Goal: Contribute content

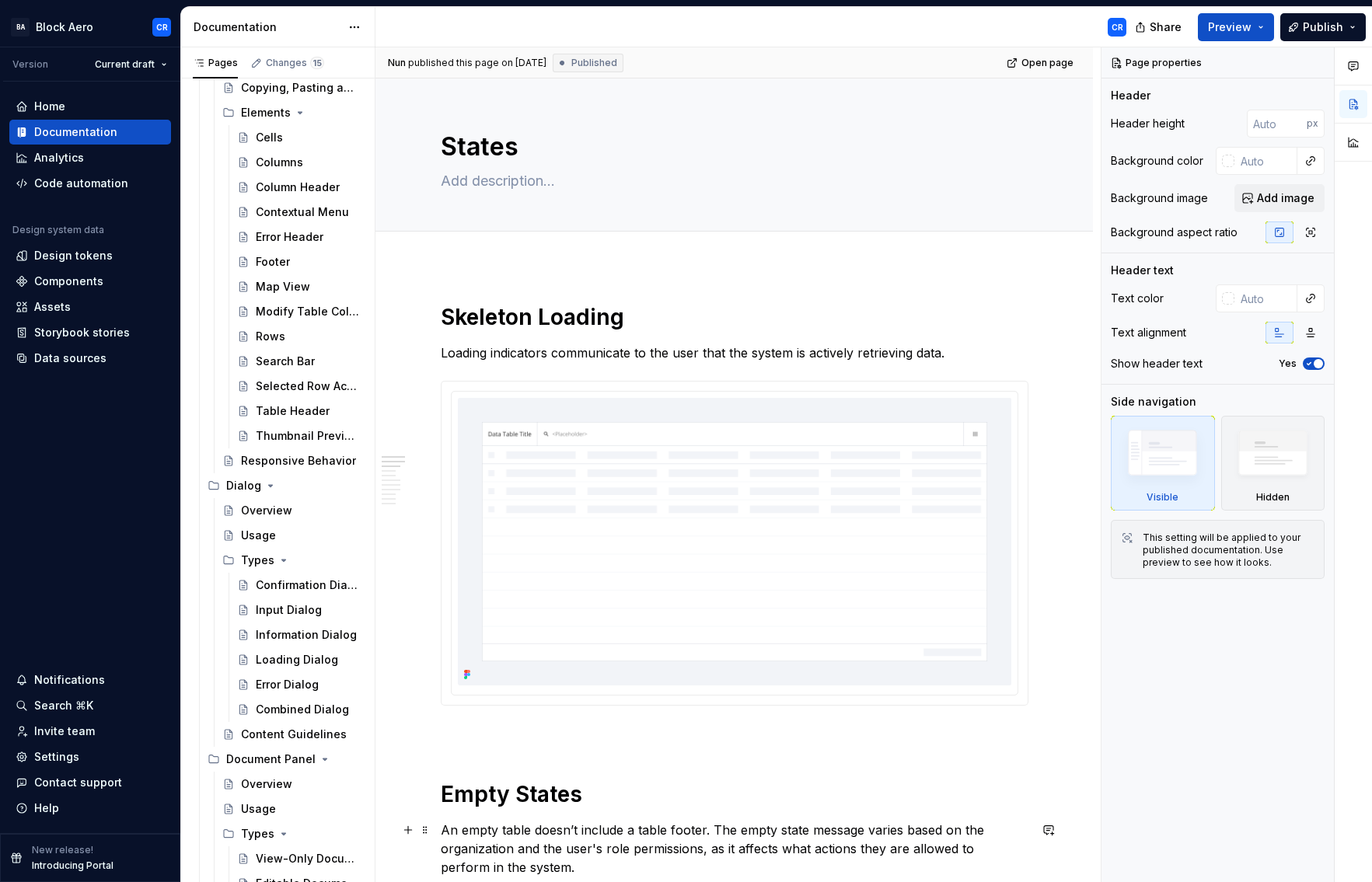
scroll to position [58, 0]
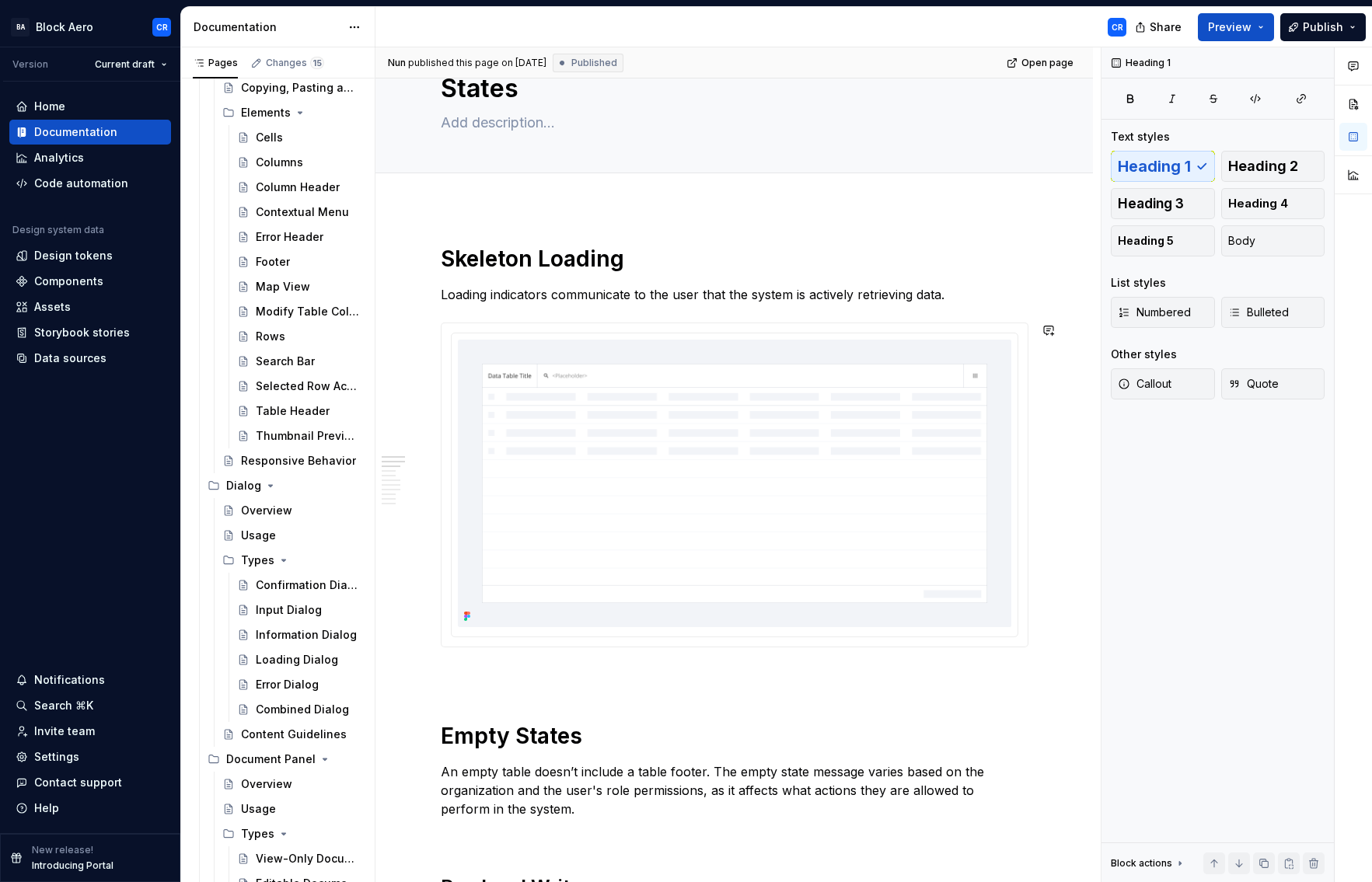
type textarea "*"
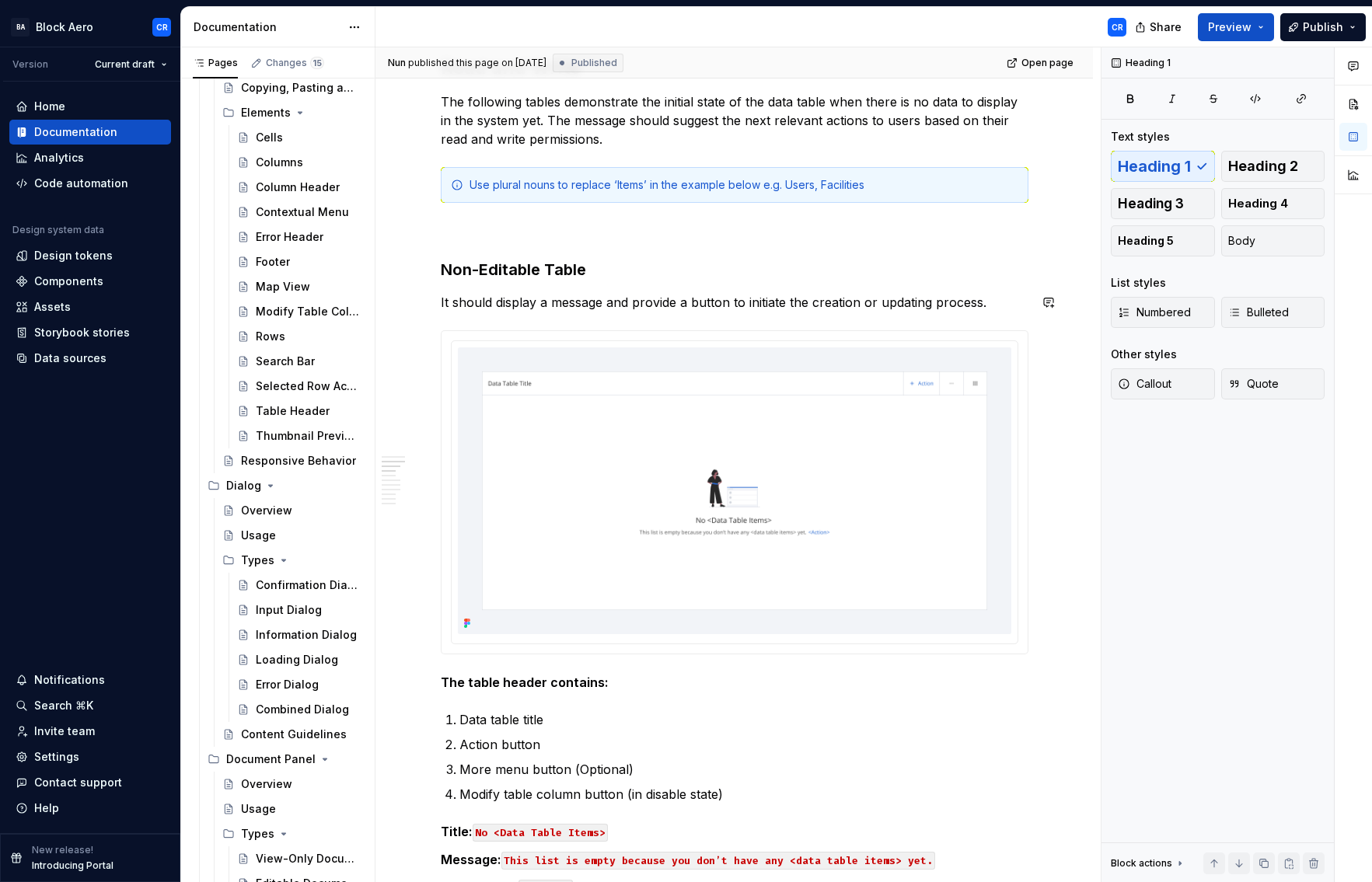
scroll to position [0, 0]
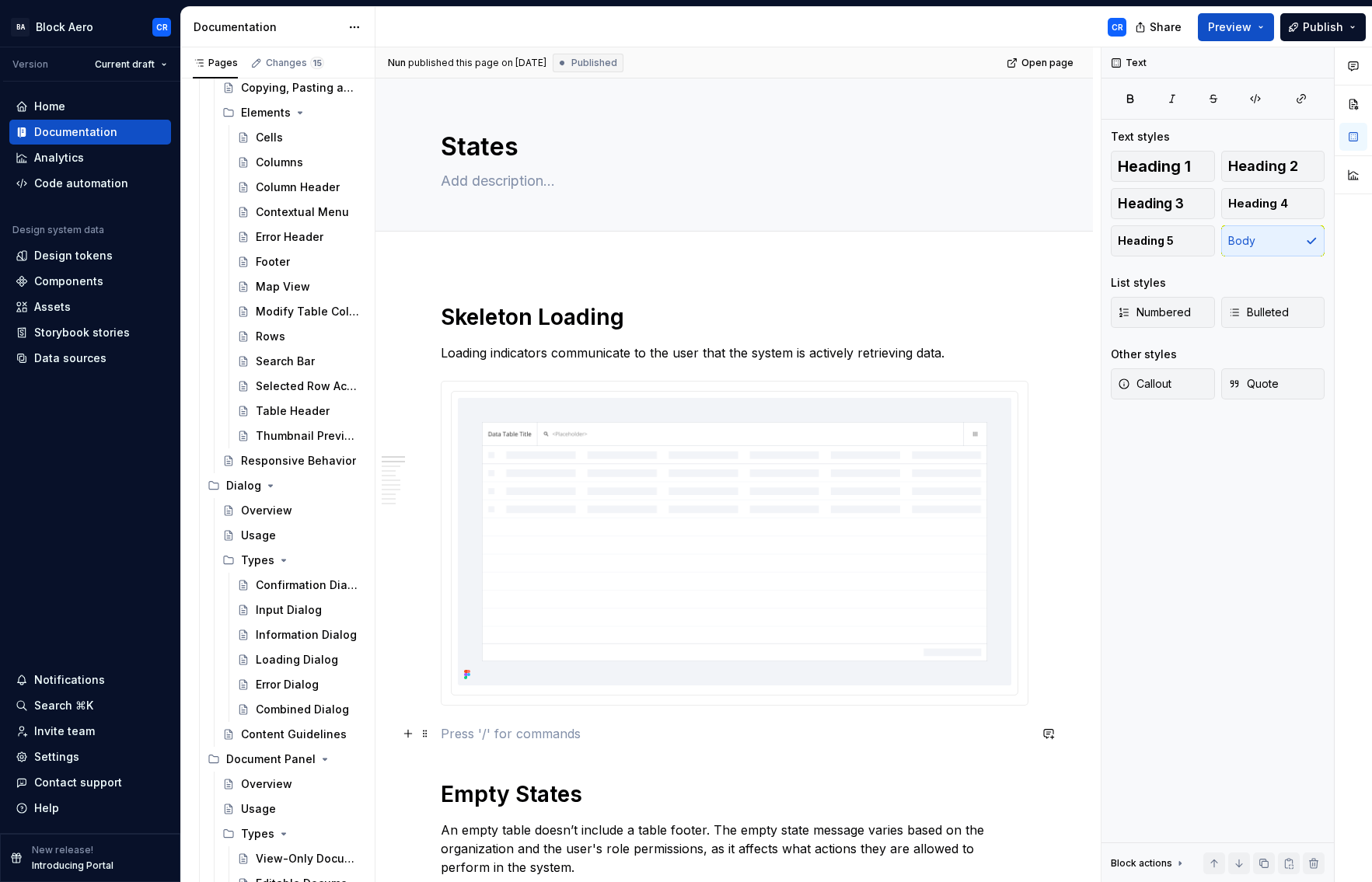
click at [502, 730] on p at bounding box center [734, 734] width 588 height 19
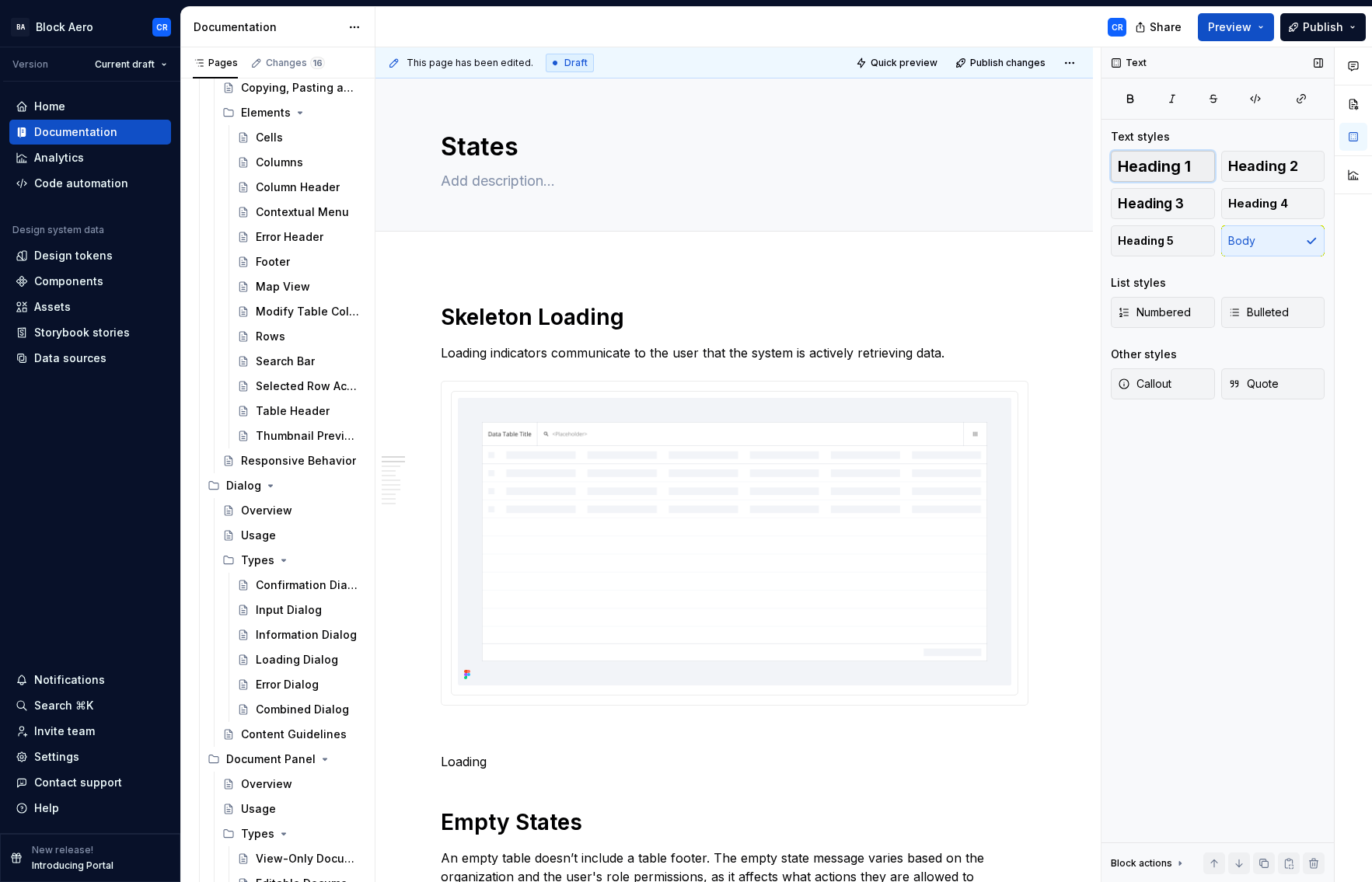
click at [1154, 163] on span "Heading 1" at bounding box center [1154, 166] width 73 height 16
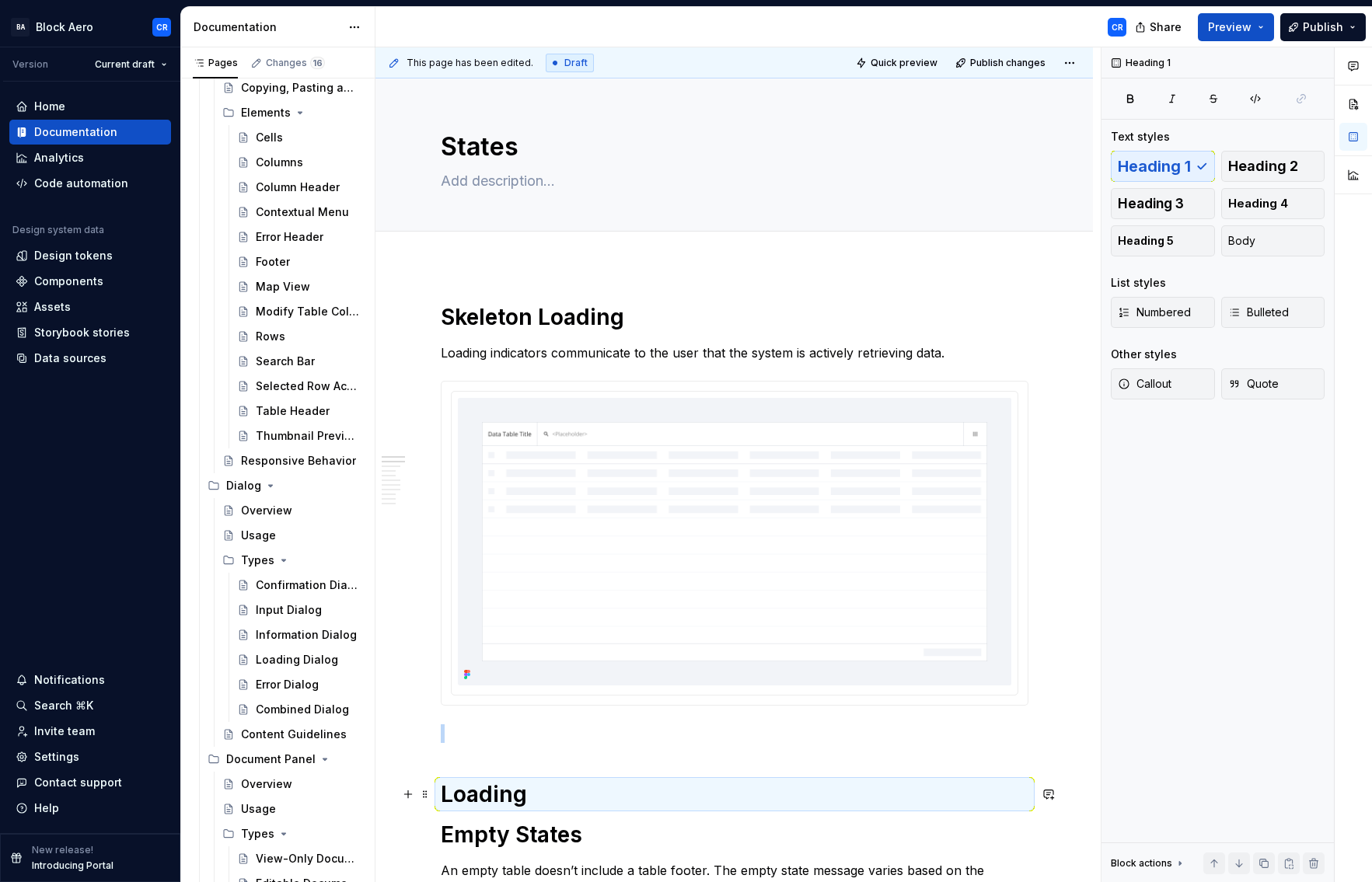
click at [530, 792] on h1 "Loading" at bounding box center [734, 794] width 588 height 28
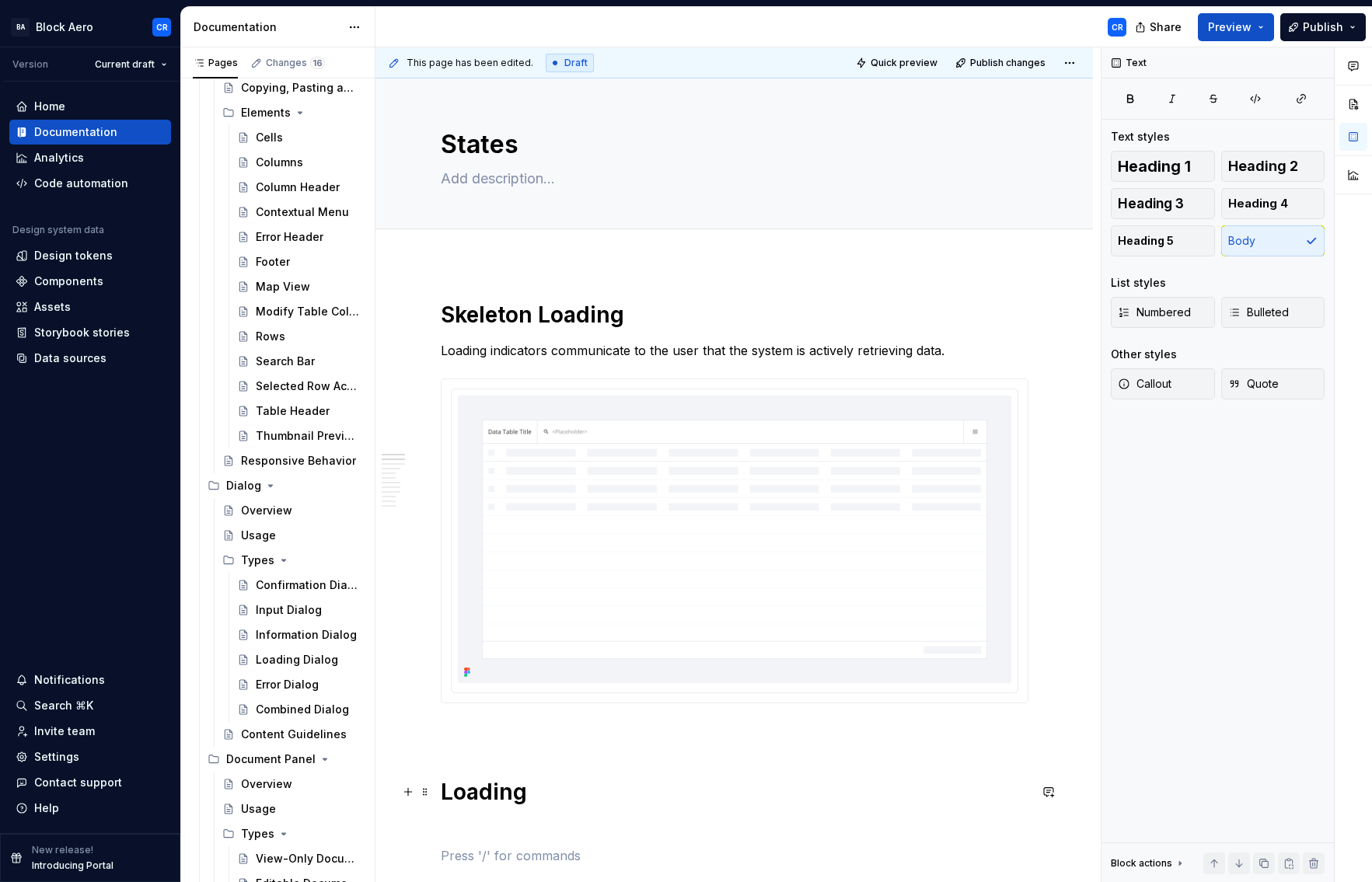
click at [443, 798] on h1 "Loading" at bounding box center [734, 793] width 588 height 28
click at [541, 794] on h1 "Loading" at bounding box center [734, 793] width 588 height 28
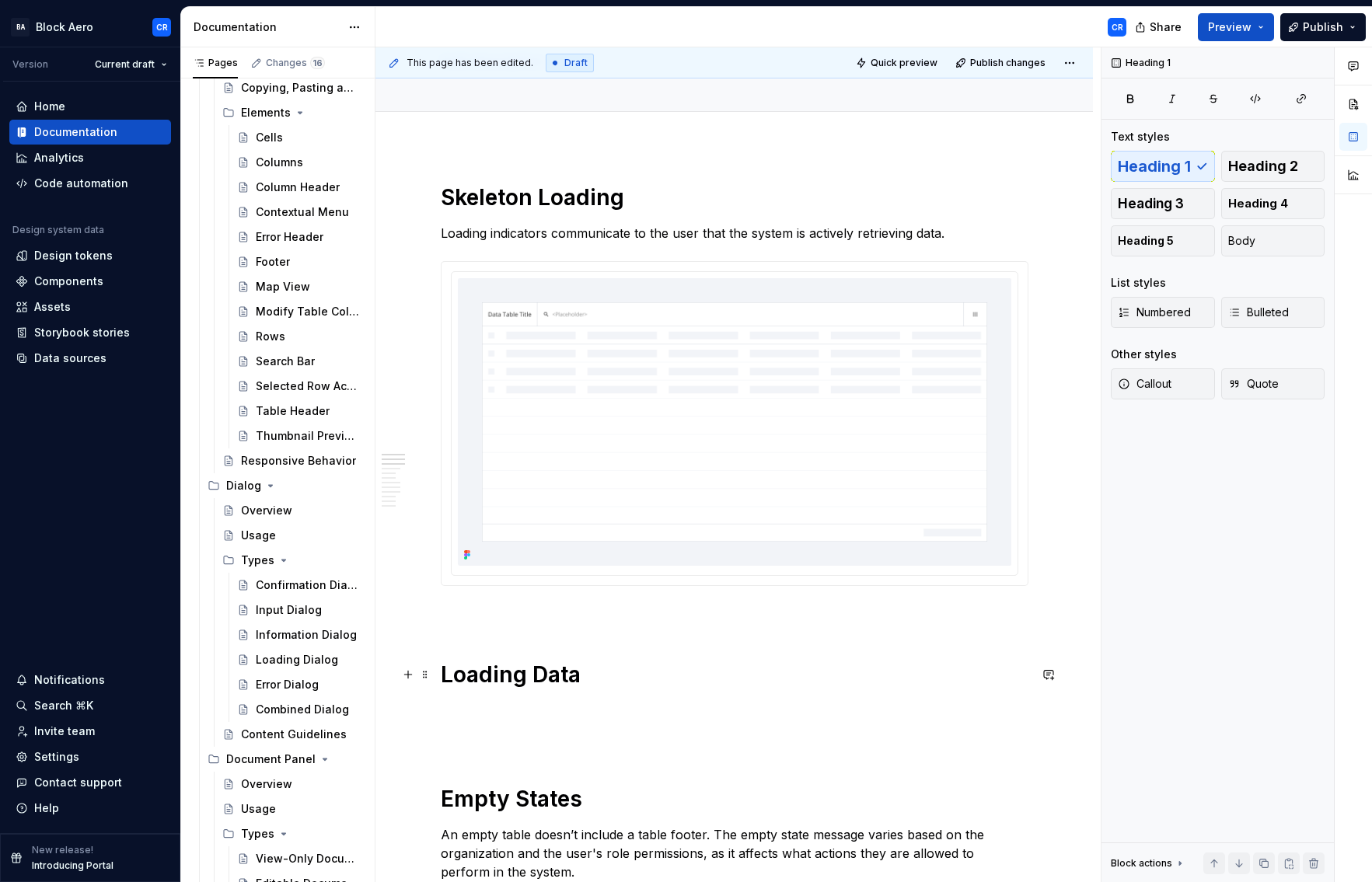
scroll to position [122, 0]
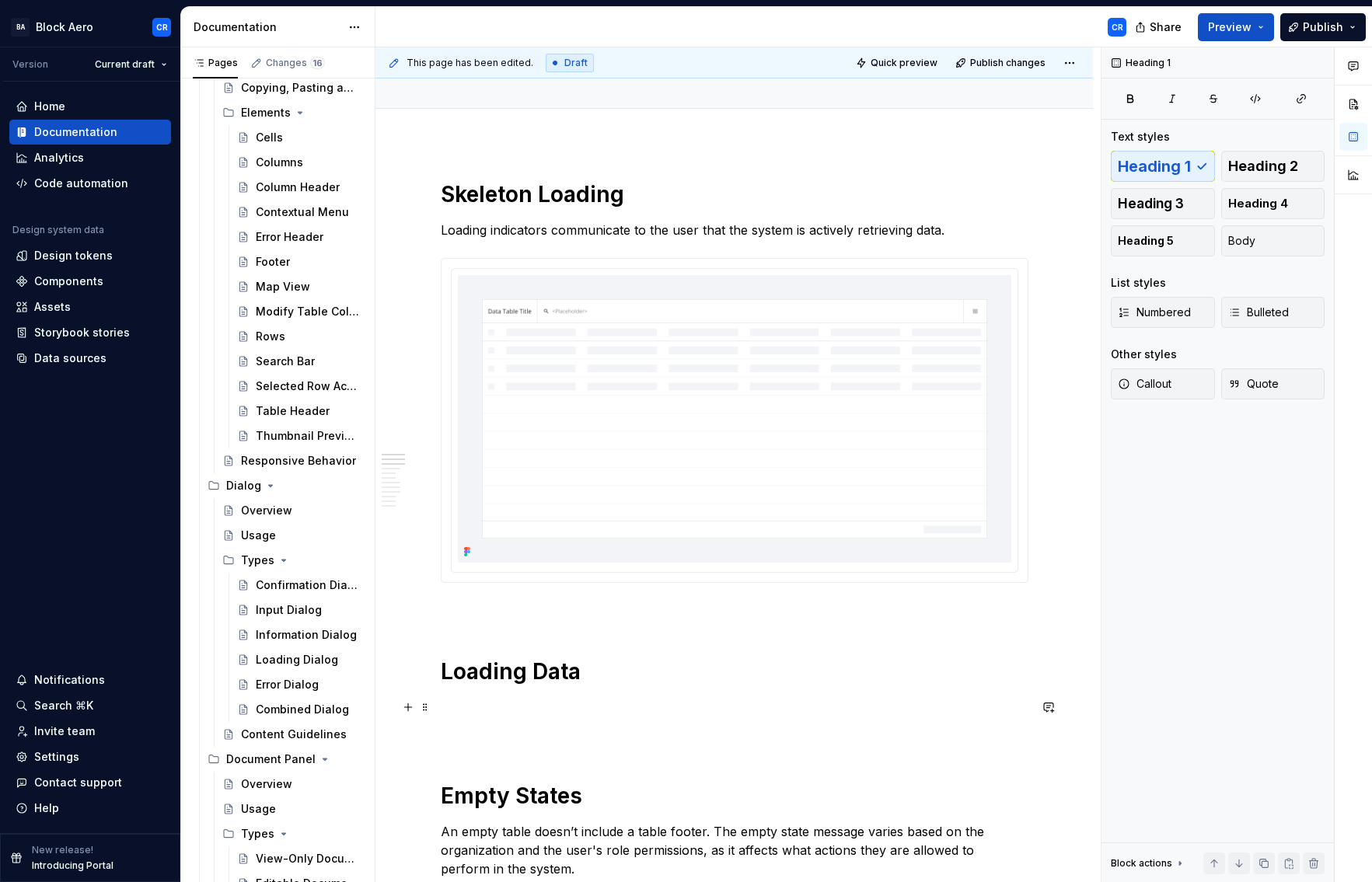
click at [519, 706] on p at bounding box center [734, 708] width 588 height 19
click at [497, 705] on p at bounding box center [734, 708] width 588 height 19
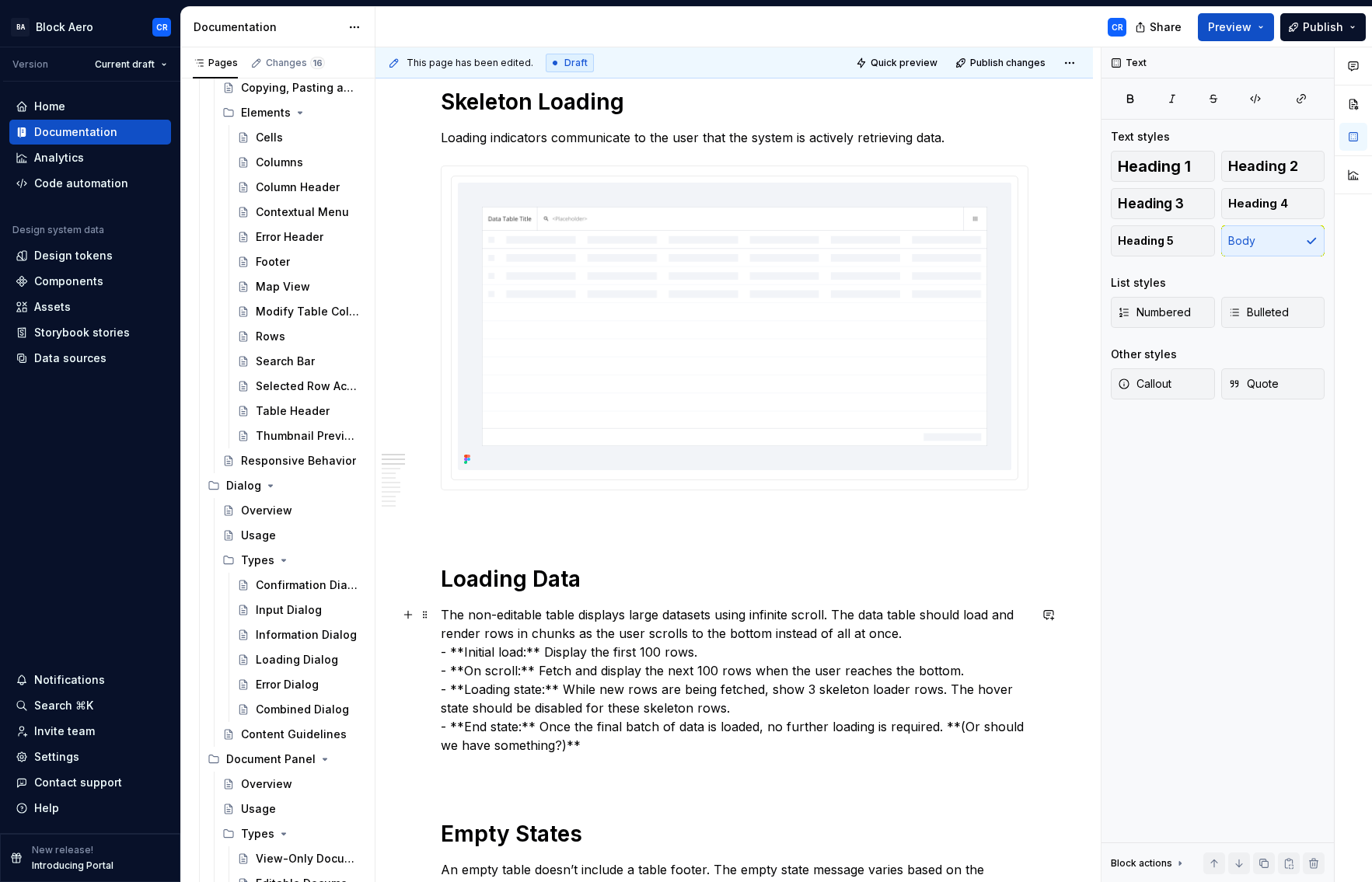
scroll to position [229, 0]
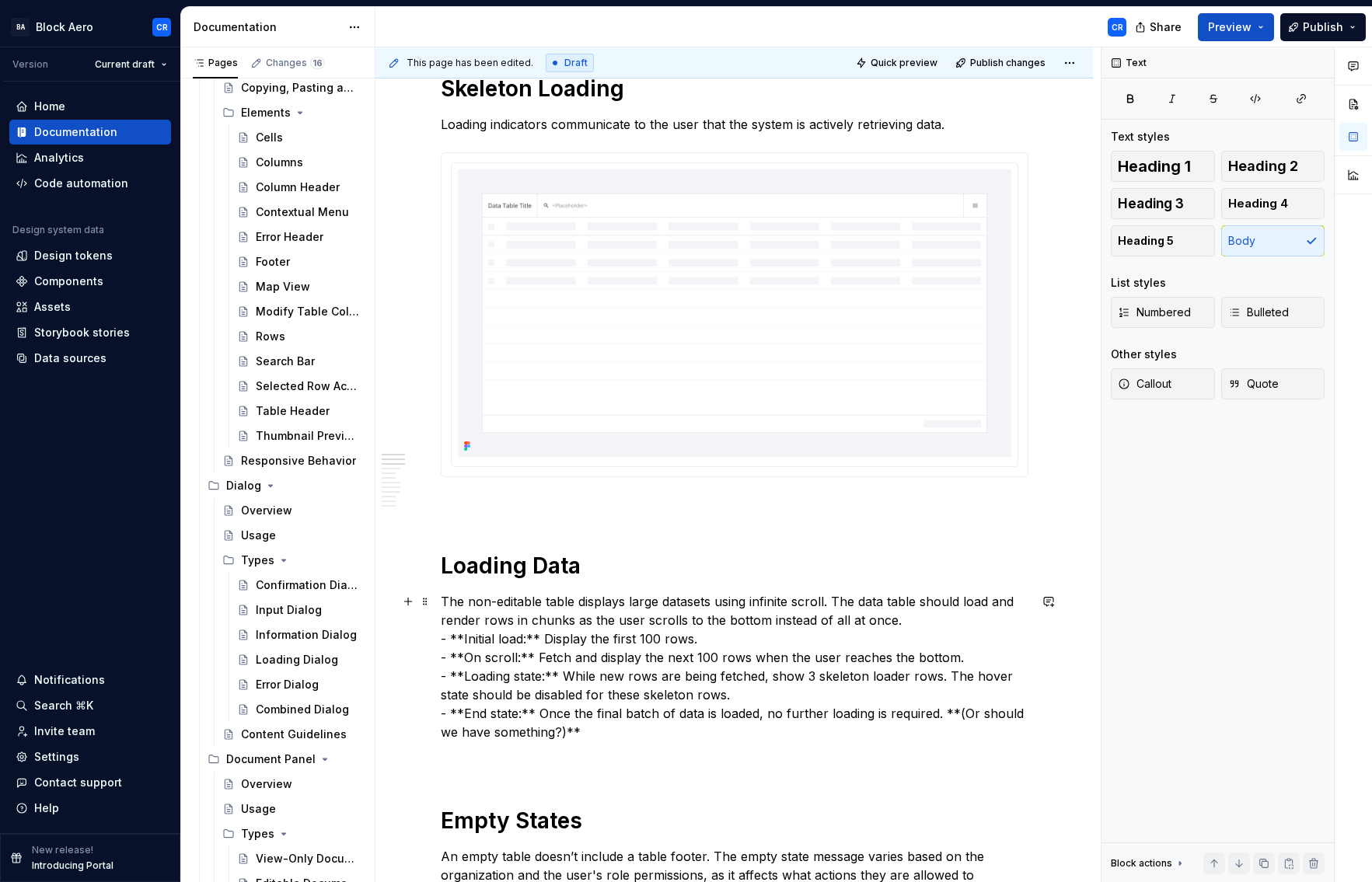
click at [916, 624] on p "The non-editable table displays large datasets using infinite scroll. The data …" at bounding box center [734, 666] width 588 height 150
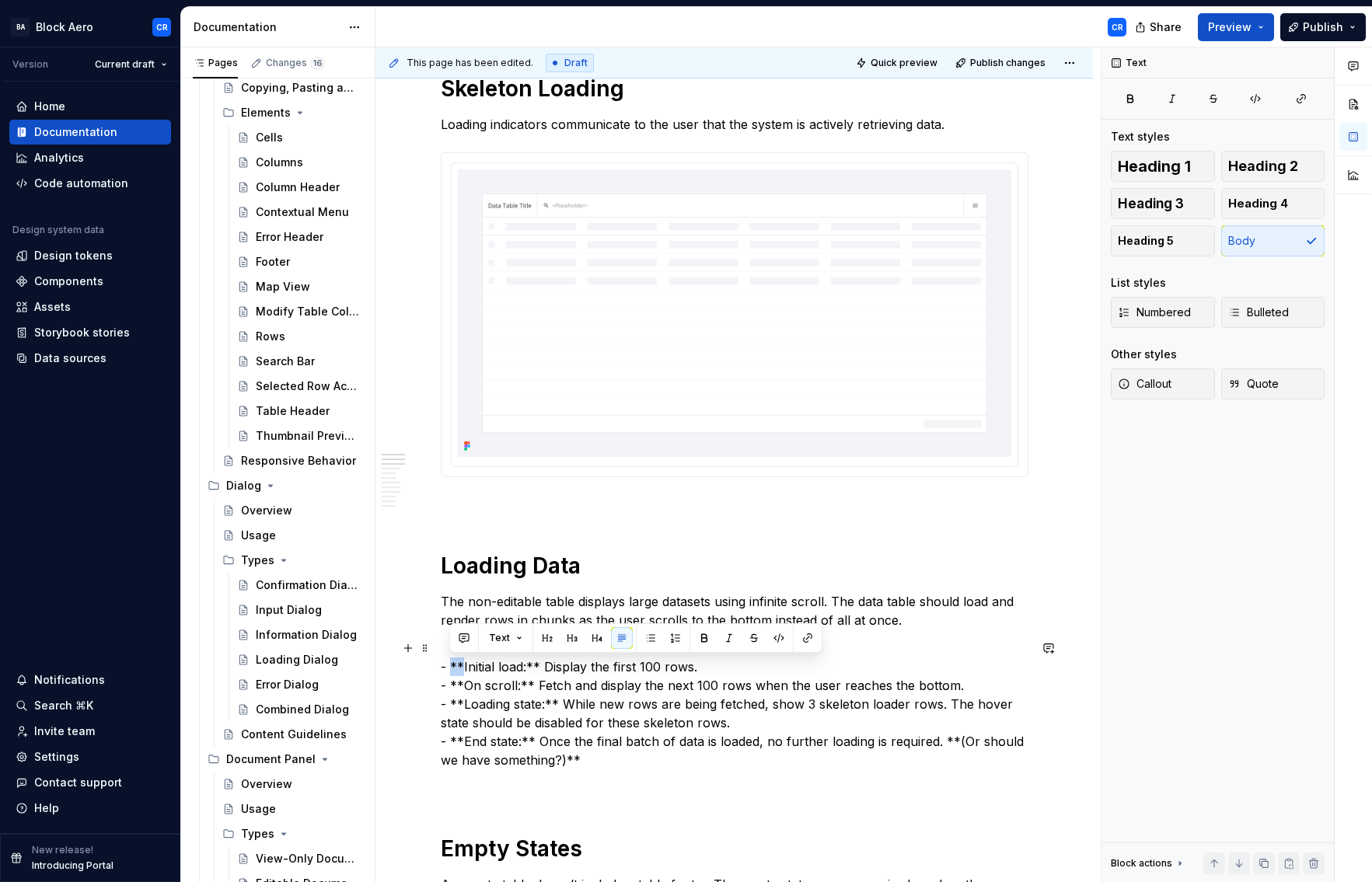
drag, startPoint x: 448, startPoint y: 666, endPoint x: 460, endPoint y: 664, distance: 12.2
click at [460, 664] on p "- **Initial load:** Display the first 100 rows. - **On scroll:** Fetch and disp…" at bounding box center [734, 704] width 588 height 131
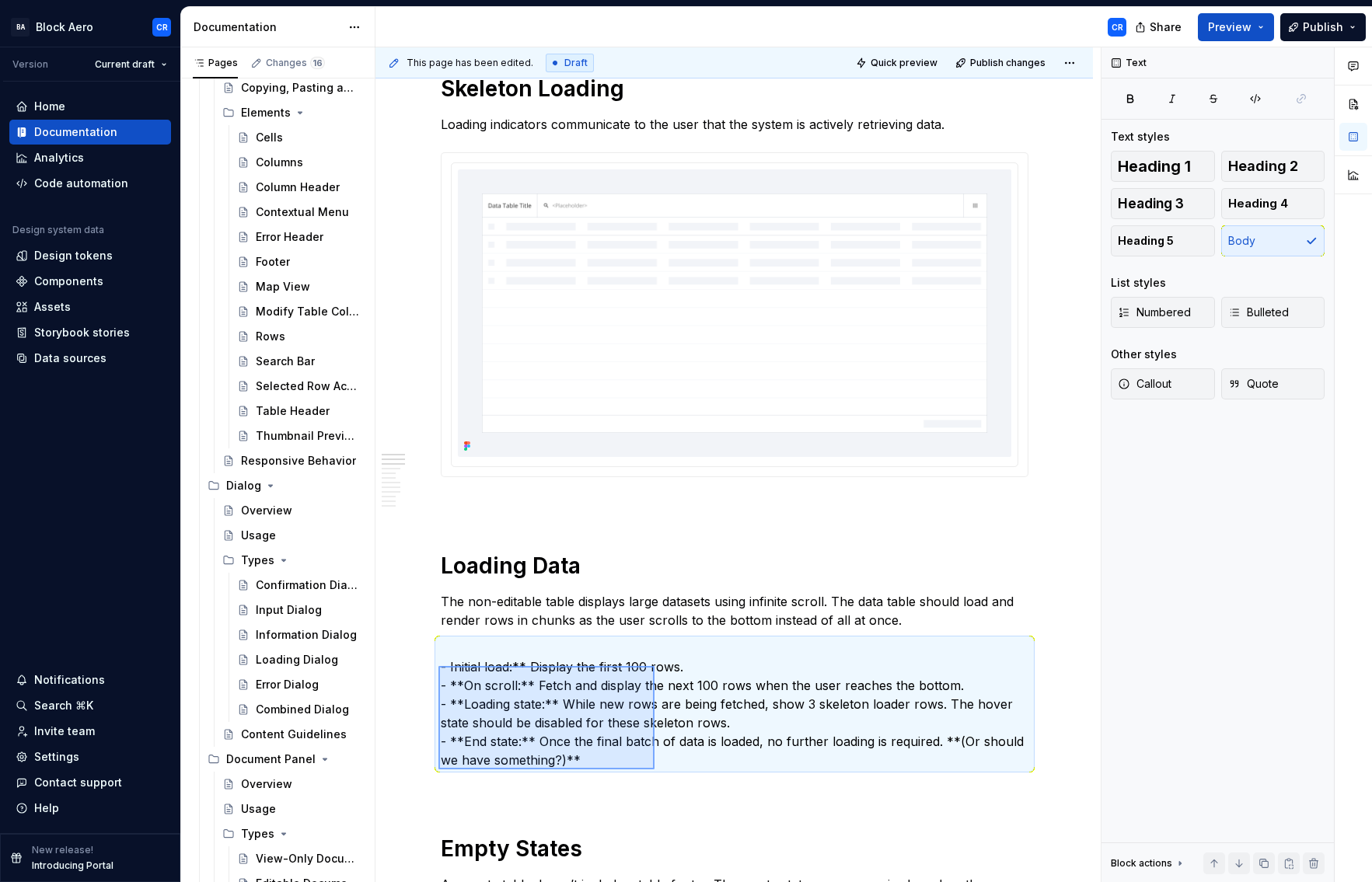
drag, startPoint x: 439, startPoint y: 666, endPoint x: 654, endPoint y: 769, distance: 238.4
click at [654, 769] on div "This page has been edited. Draft Quick preview Publish changes States Edit head…" at bounding box center [738, 465] width 725 height 836
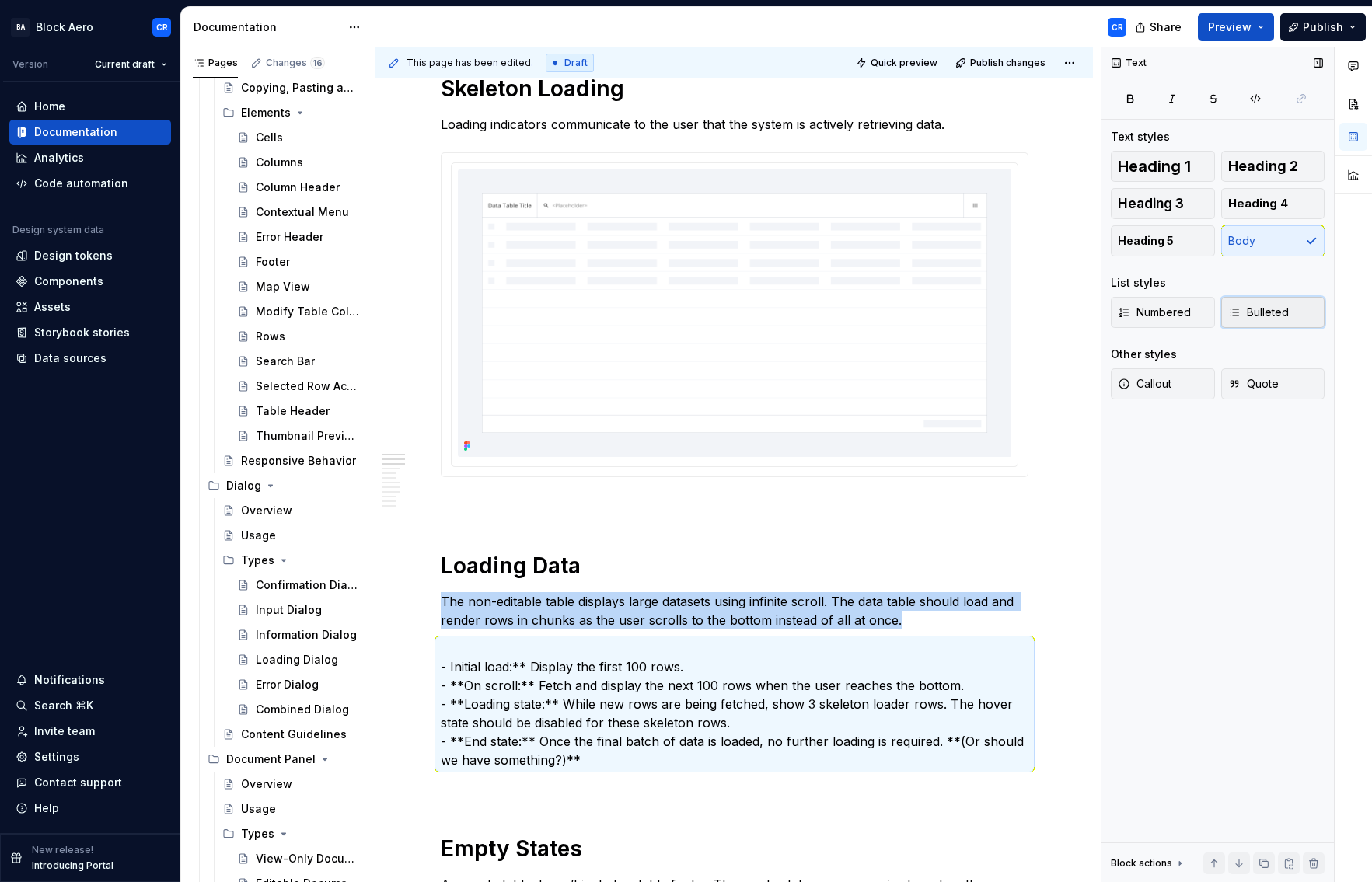
click at [1254, 316] on span "Bulleted" at bounding box center [1259, 313] width 60 height 16
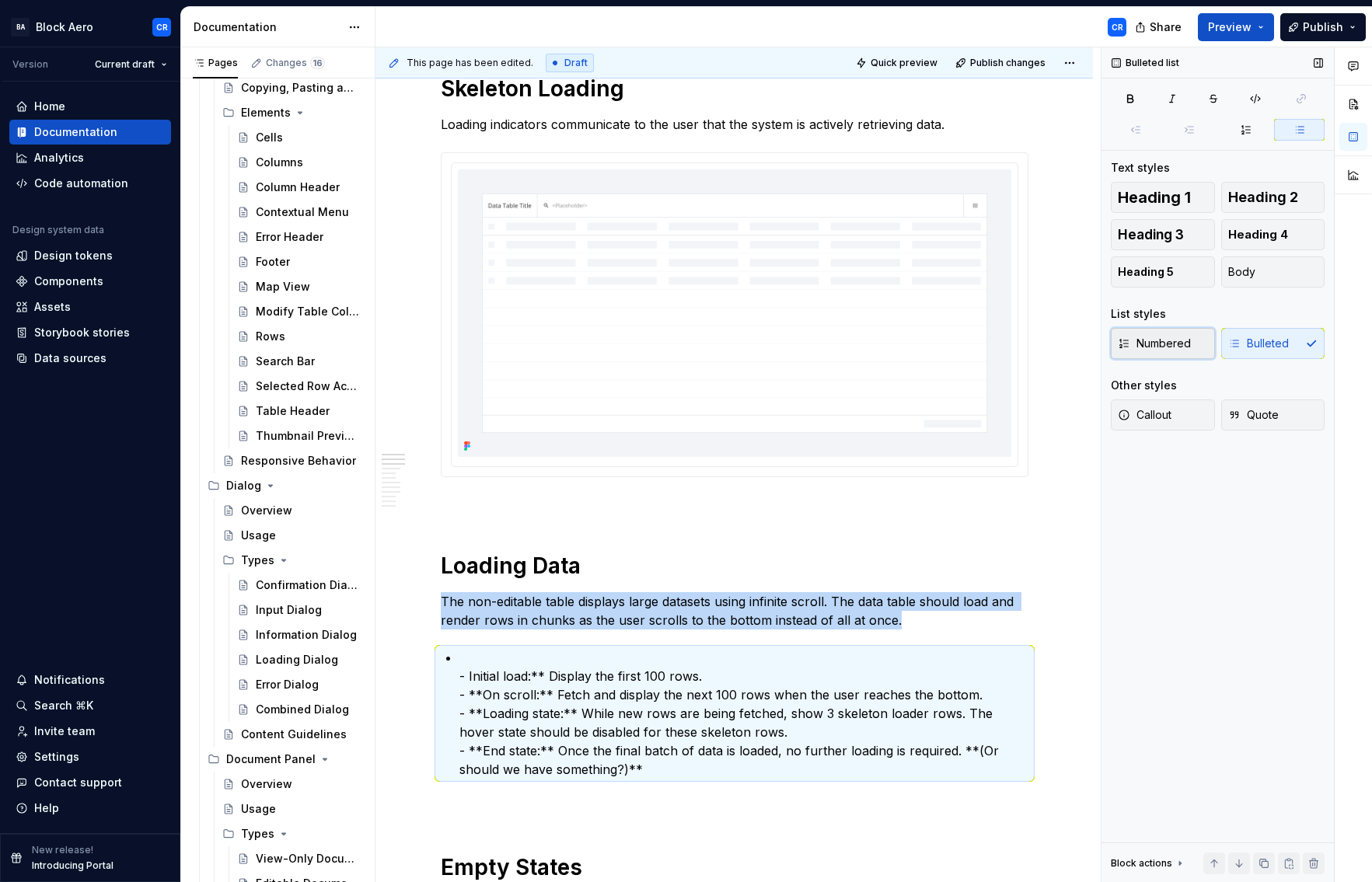
click at [1133, 341] on span "Numbered" at bounding box center [1154, 344] width 73 height 16
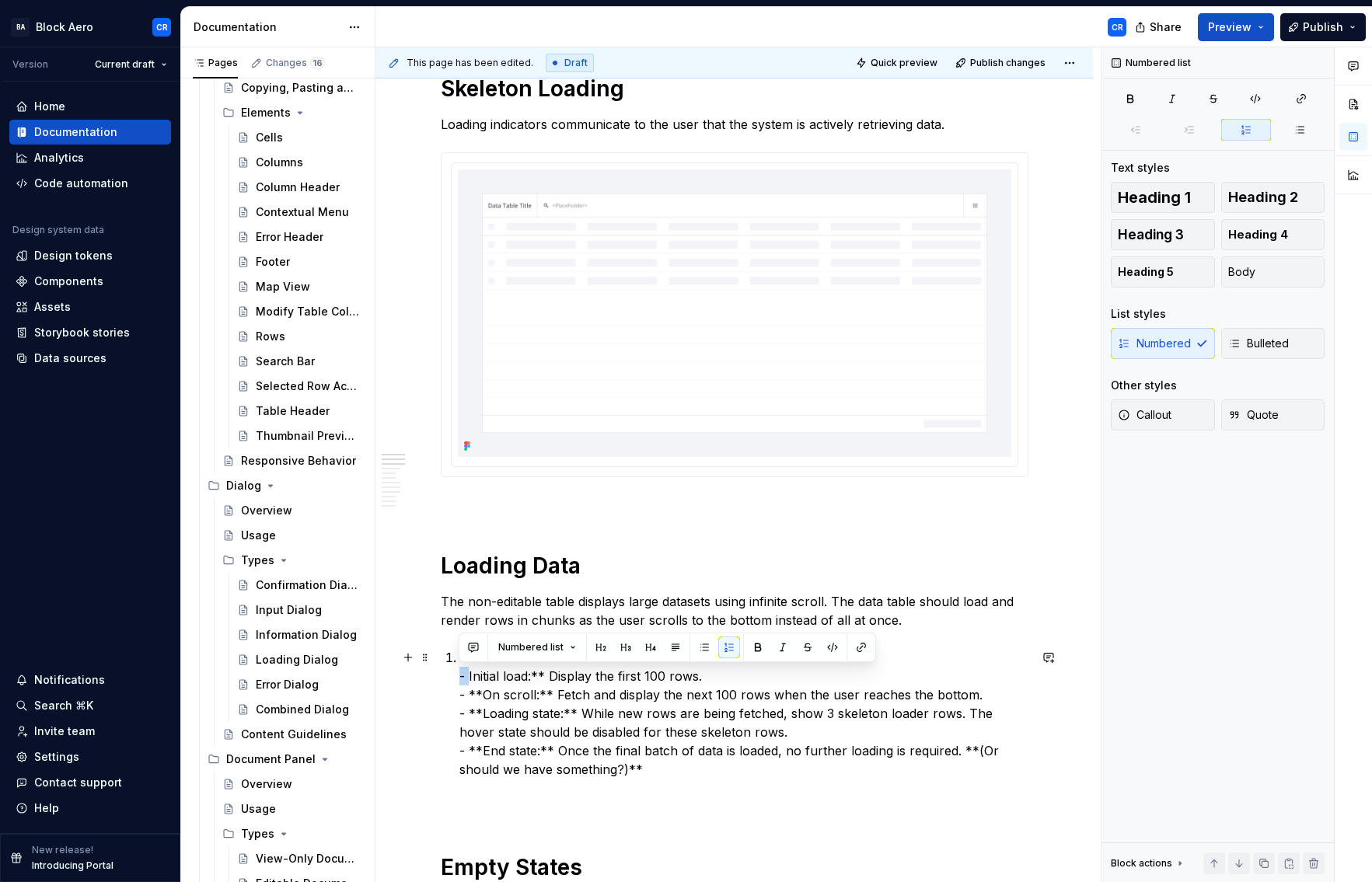
drag, startPoint x: 466, startPoint y: 676, endPoint x: 438, endPoint y: 676, distance: 28.0
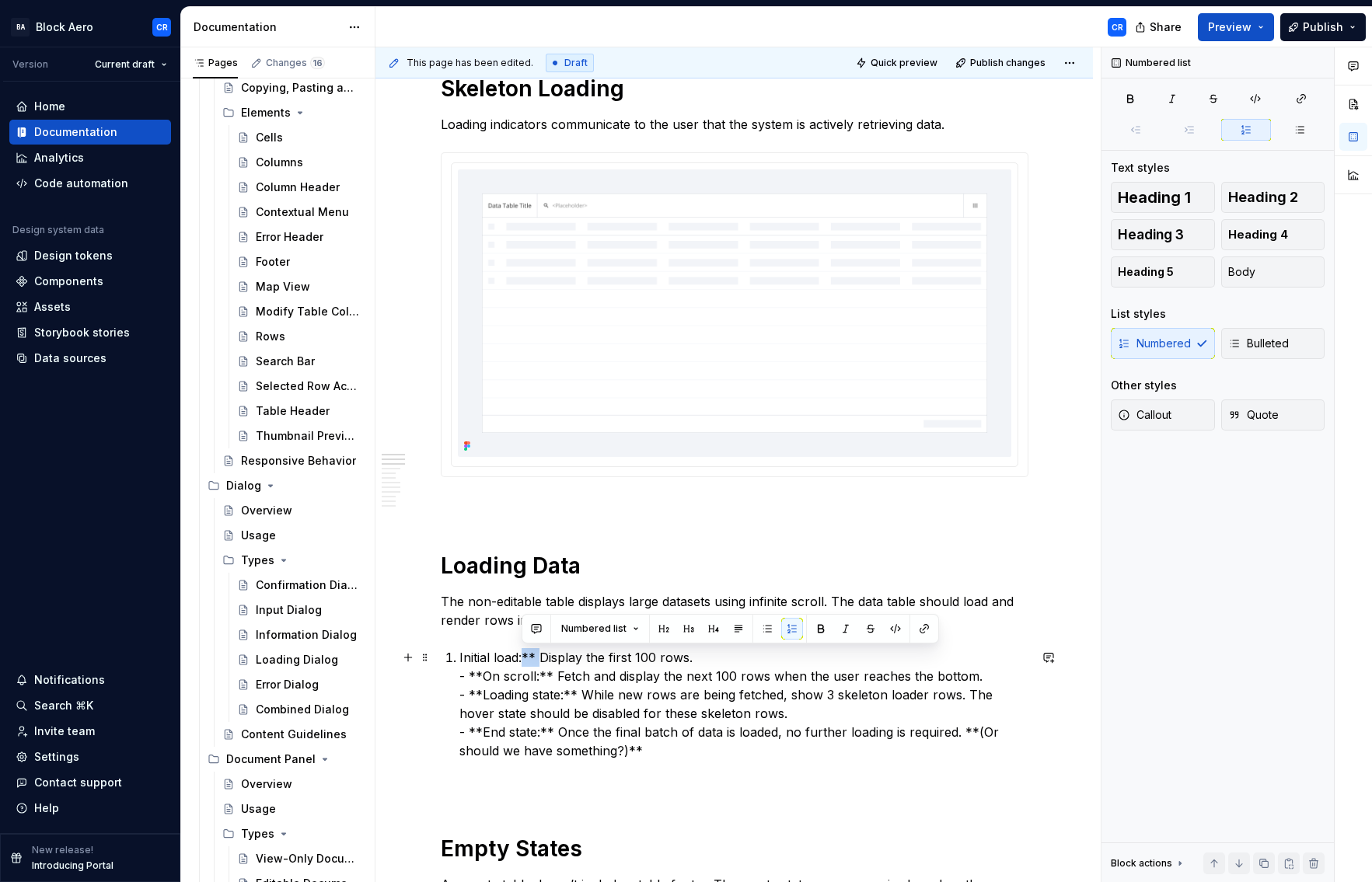
drag, startPoint x: 537, startPoint y: 658, endPoint x: 525, endPoint y: 655, distance: 12.4
click at [525, 655] on p "Initial load:** Display the first 100 rows. - **On scroll:** Fetch and display …" at bounding box center [744, 704] width 569 height 112
click at [663, 658] on p "Initial load: Display the first 100 rows. - **On scroll:** Fetch and display th…" at bounding box center [744, 704] width 569 height 112
drag, startPoint x: 481, startPoint y: 675, endPoint x: 427, endPoint y: 680, distance: 54.2
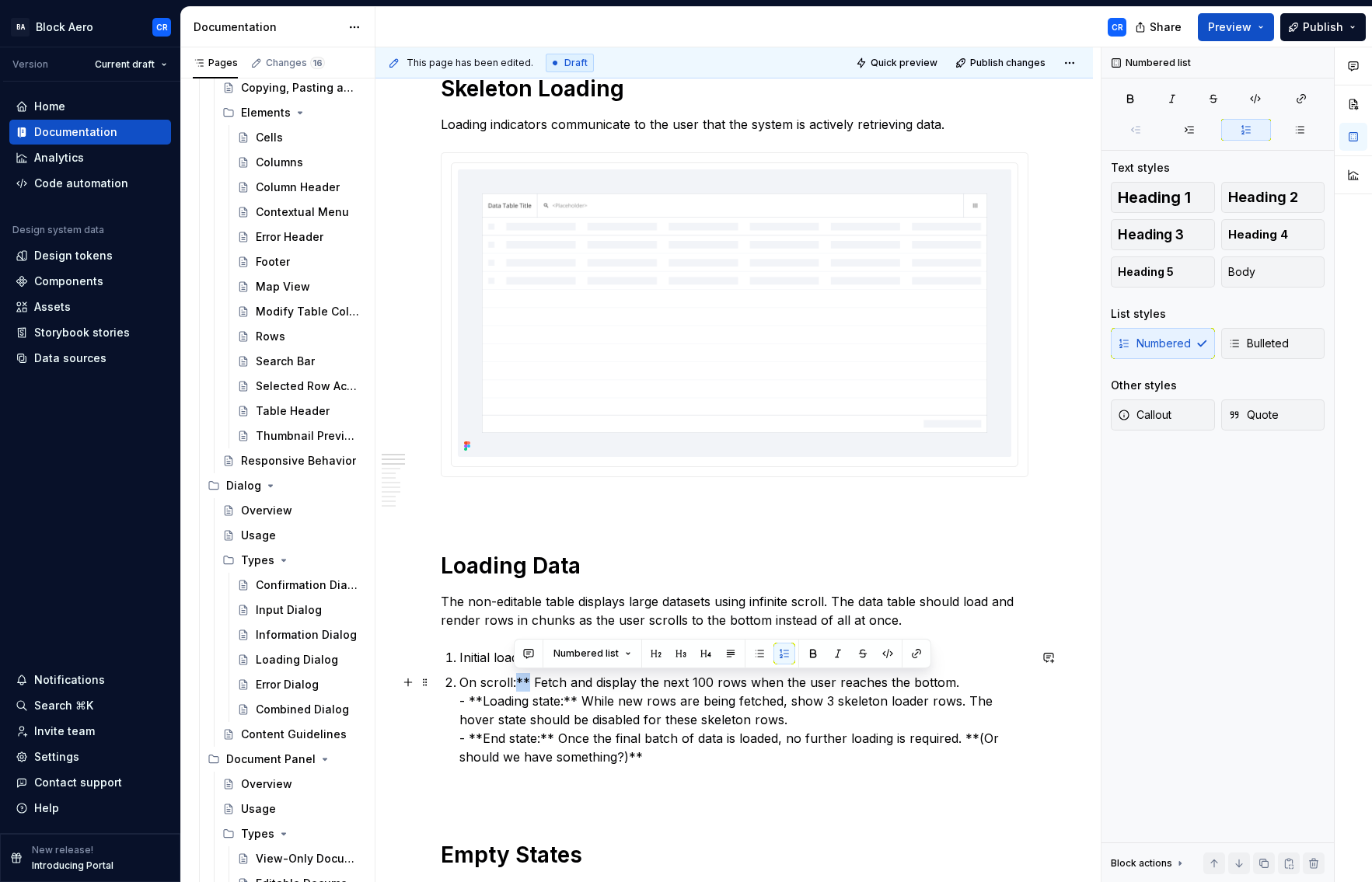
drag, startPoint x: 526, startPoint y: 682, endPoint x: 517, endPoint y: 678, distance: 9.8
click at [517, 678] on p "On scroll:** Fetch and display the next 100 rows when the user reaches the bott…" at bounding box center [744, 719] width 569 height 93
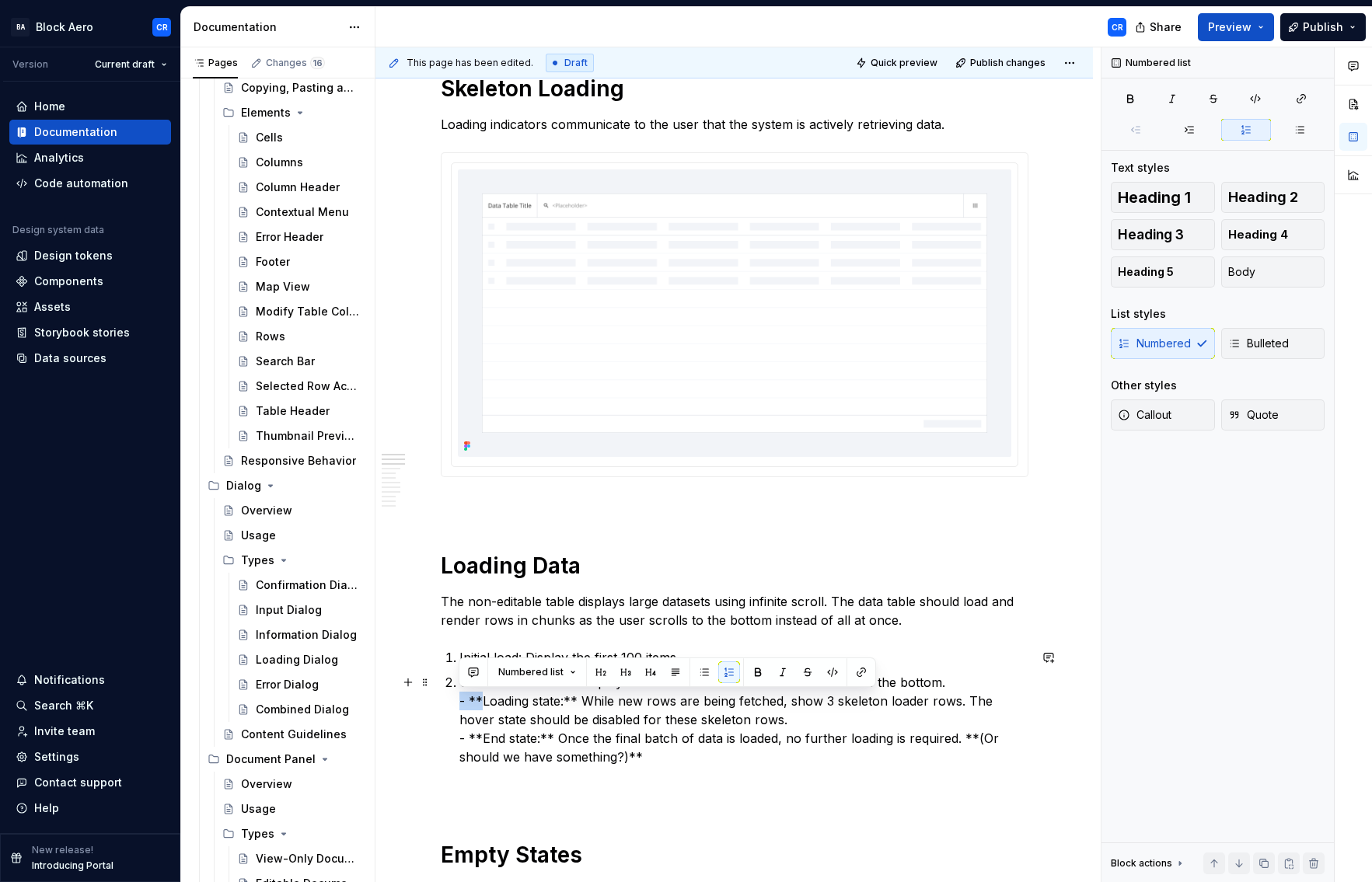
drag, startPoint x: 480, startPoint y: 698, endPoint x: 424, endPoint y: 704, distance: 56.3
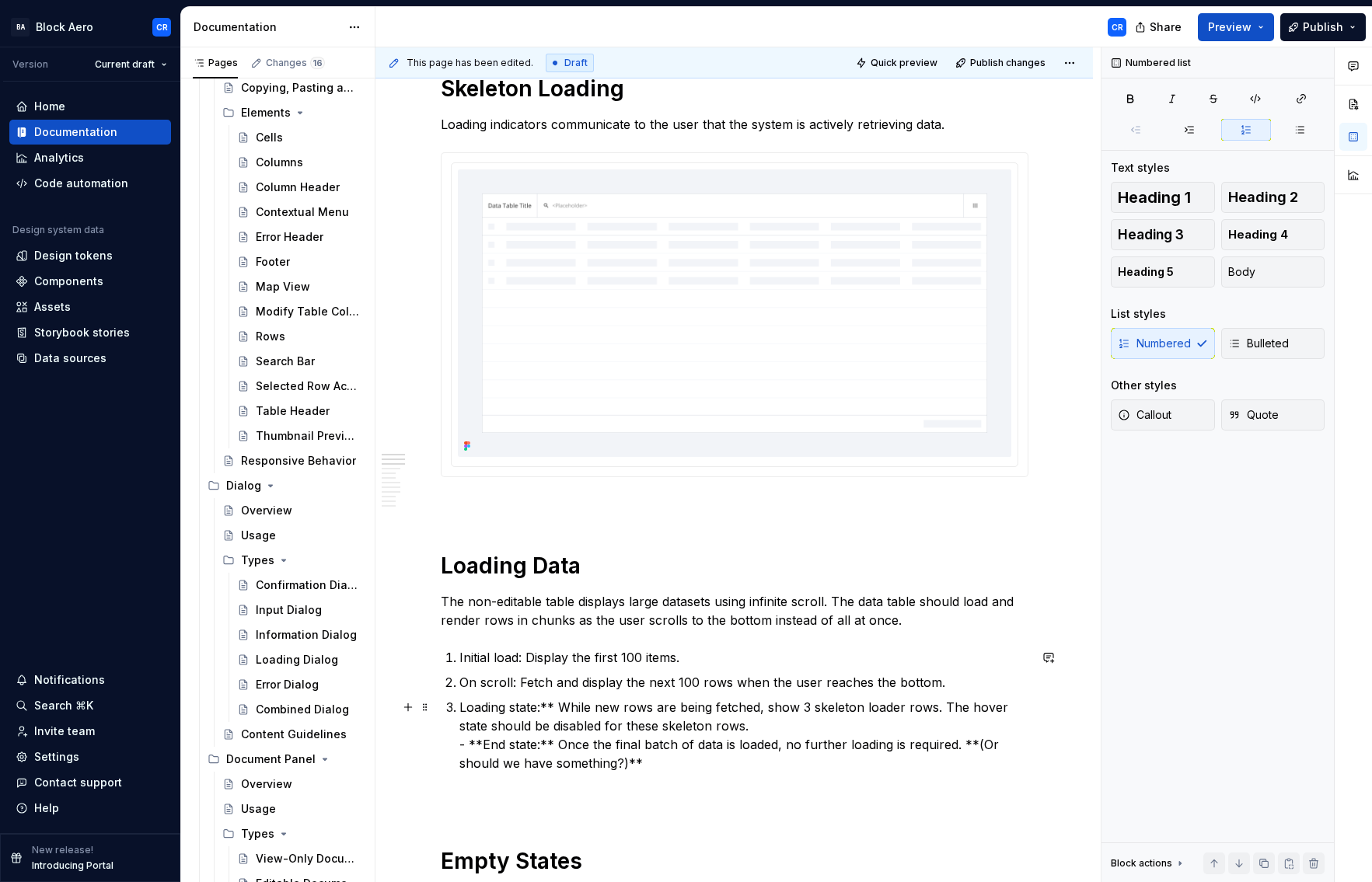
click at [546, 702] on p "Loading state:** While new rows are being fetched, show 3 skeleton loader rows.…" at bounding box center [744, 735] width 569 height 74
drag, startPoint x: 560, startPoint y: 707, endPoint x: 543, endPoint y: 701, distance: 18.0
click at [543, 701] on p "Loading state:** While new rows are being fetched, show 3 skeleton loader rows.…" at bounding box center [744, 735] width 569 height 74
drag, startPoint x: 481, startPoint y: 742, endPoint x: 429, endPoint y: 742, distance: 52.0
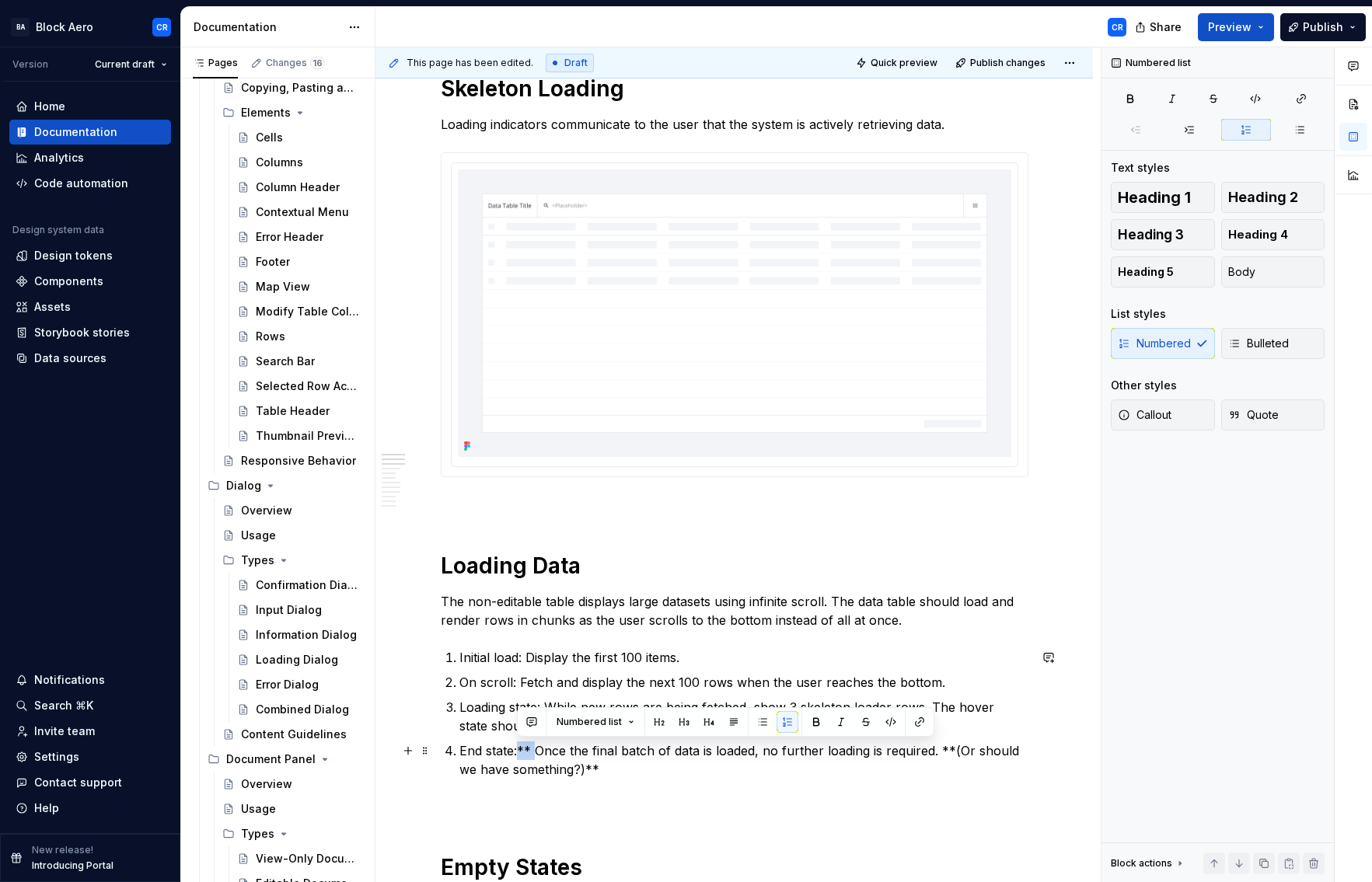
click at [520, 747] on p "End state:** Once the final batch of data is loaded, no further loading is requ…" at bounding box center [744, 761] width 569 height 38
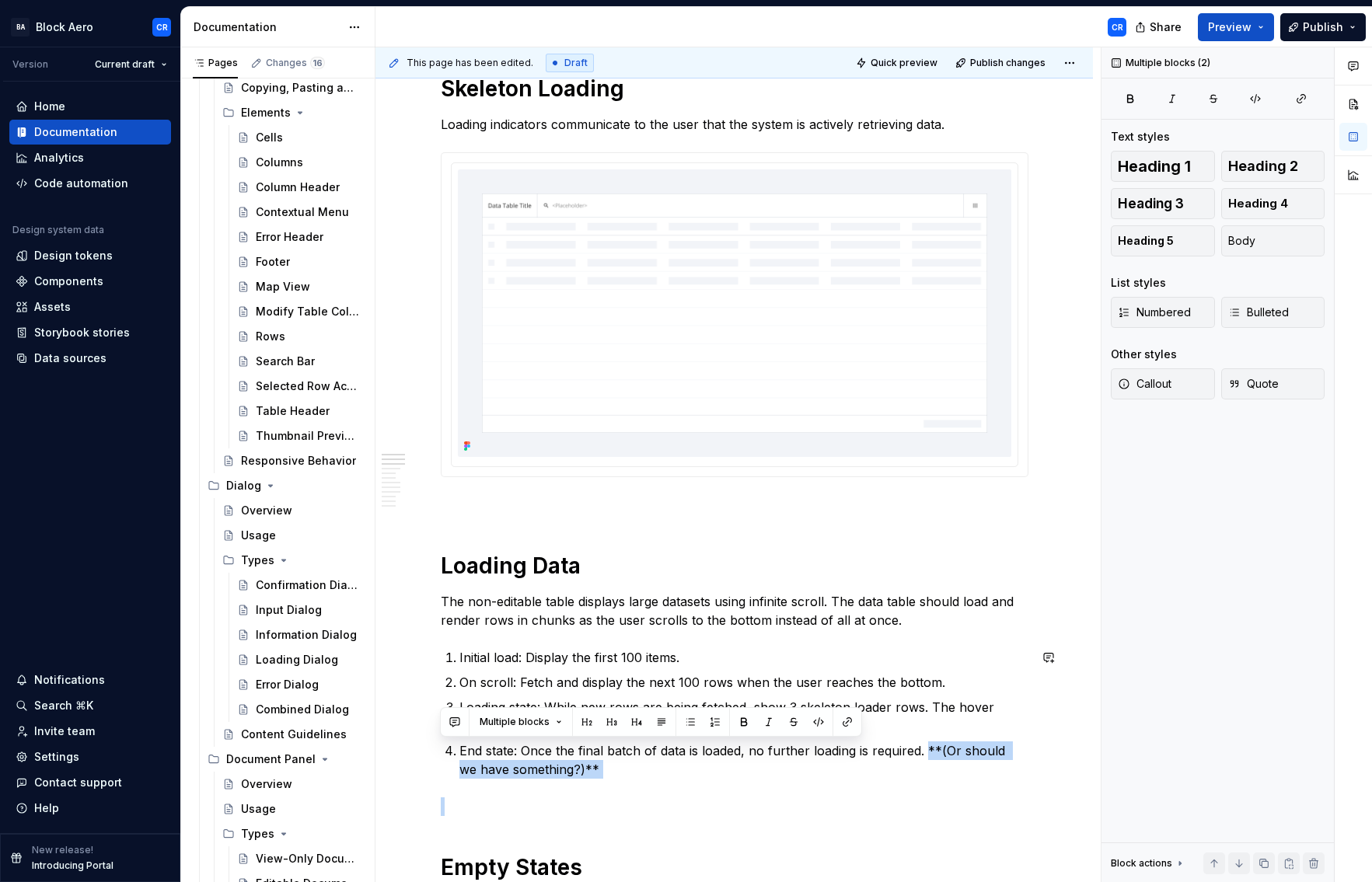
drag, startPoint x: 925, startPoint y: 748, endPoint x: 935, endPoint y: 783, distance: 36.4
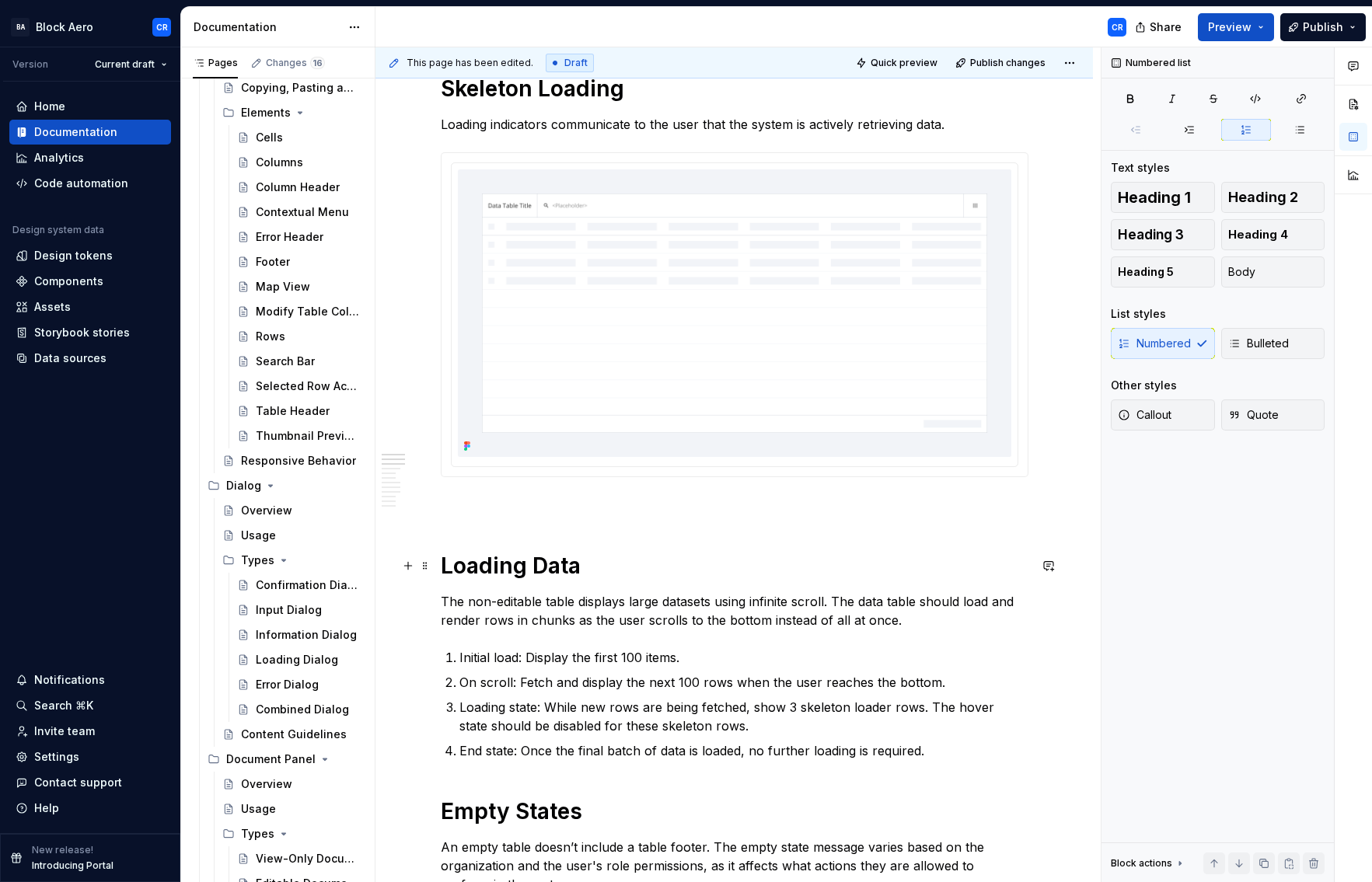
click at [533, 564] on h1 "Loading Data" at bounding box center [734, 566] width 588 height 28
click at [525, 655] on p "Initial load: Display the first 100 items." at bounding box center [744, 658] width 569 height 19
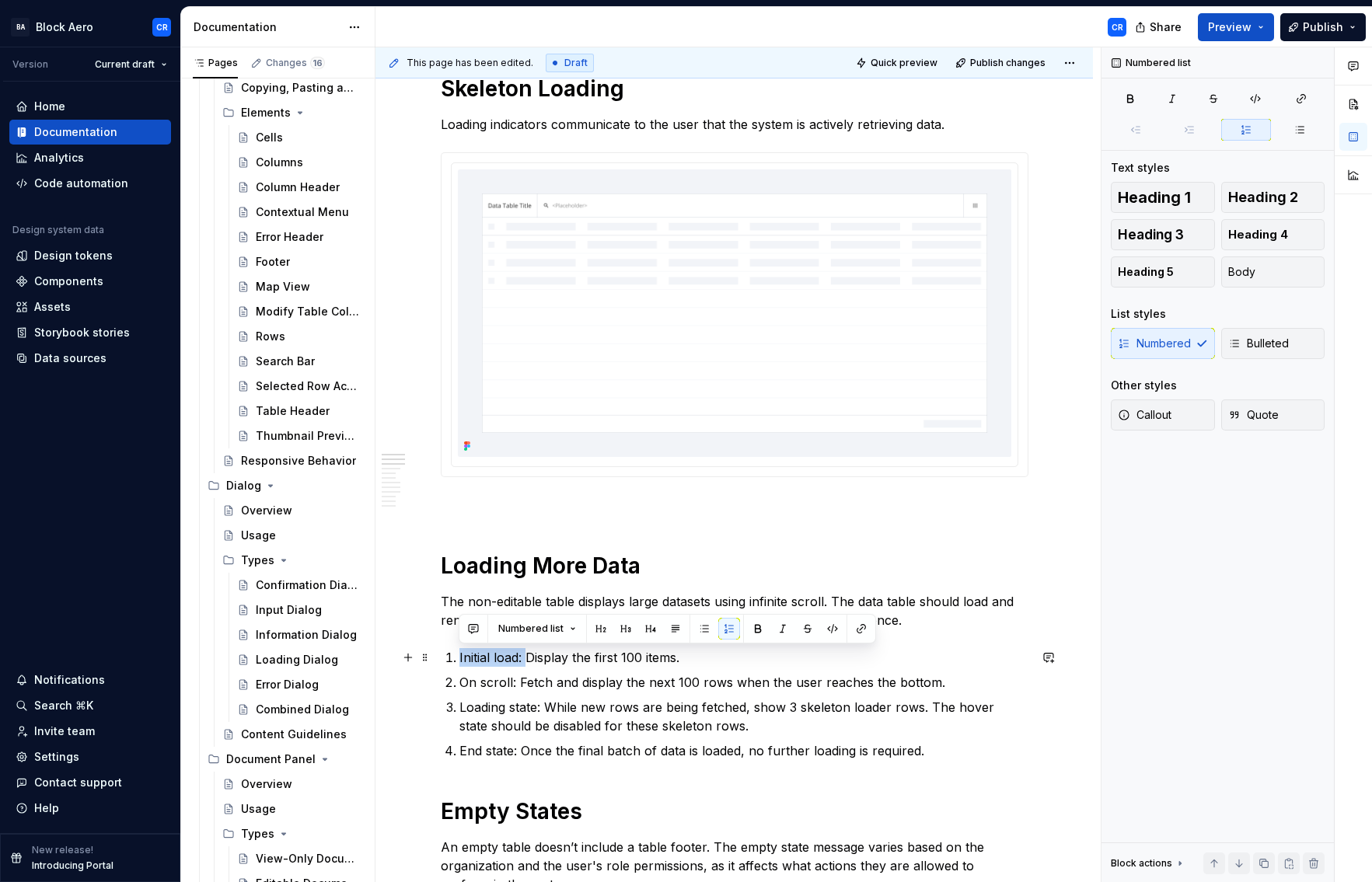
drag, startPoint x: 525, startPoint y: 657, endPoint x: 430, endPoint y: 653, distance: 95.1
click at [749, 627] on button "button" at bounding box center [758, 628] width 22 height 22
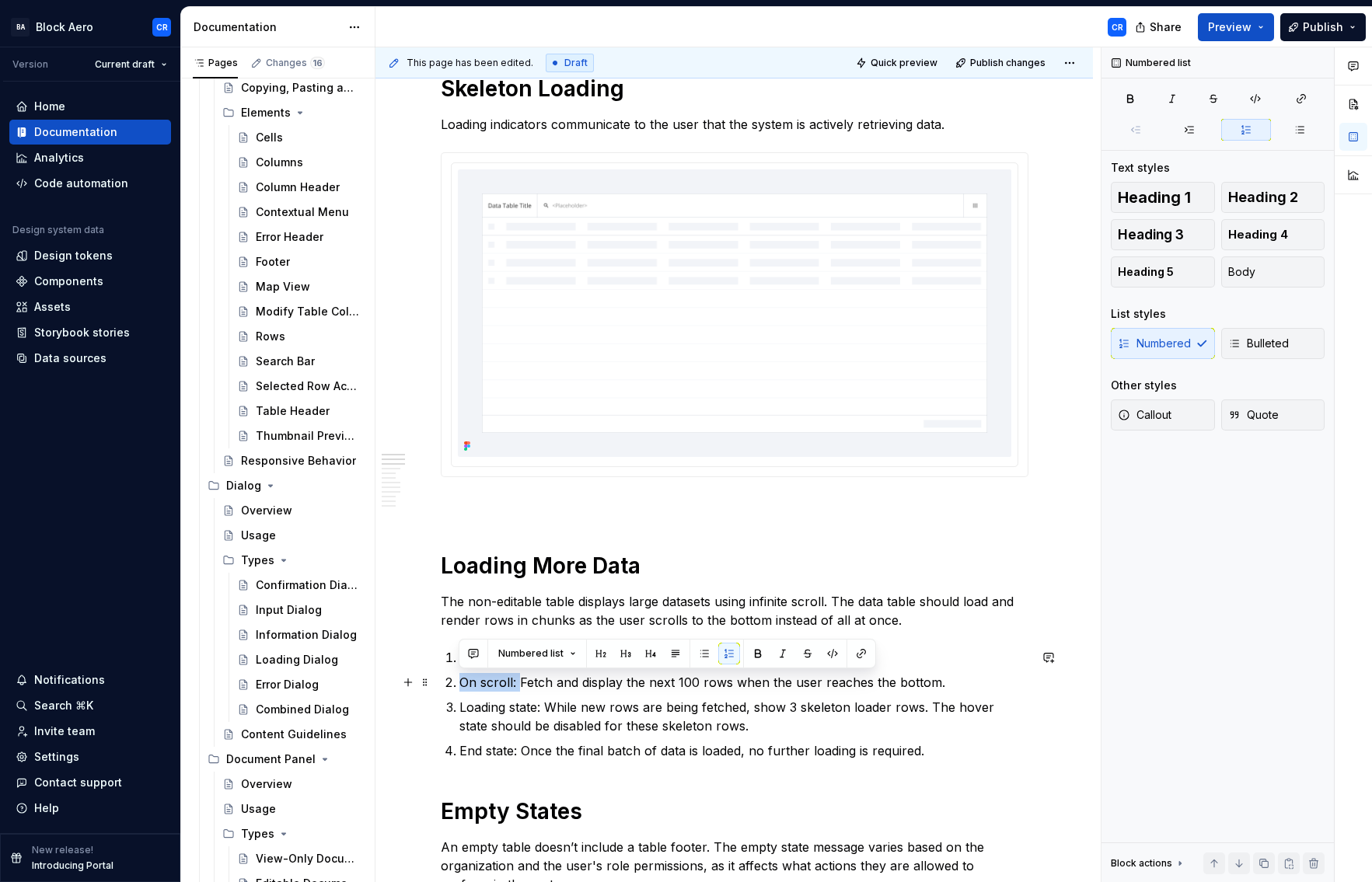
drag, startPoint x: 519, startPoint y: 681, endPoint x: 446, endPoint y: 681, distance: 73.0
click at [460, 681] on li "On scroll: Fetch and display the next 100 rows when the user reaches the bottom." at bounding box center [744, 682] width 569 height 19
click at [750, 654] on button "button" at bounding box center [758, 653] width 22 height 22
click at [573, 685] on p "On scroll: Fetch and display the next 100 rows when the user reaches the bottom." at bounding box center [744, 682] width 569 height 19
click at [625, 684] on p "On scroll: Fetch and display the next 100 rows when the user reaches the bottom." at bounding box center [744, 682] width 569 height 19
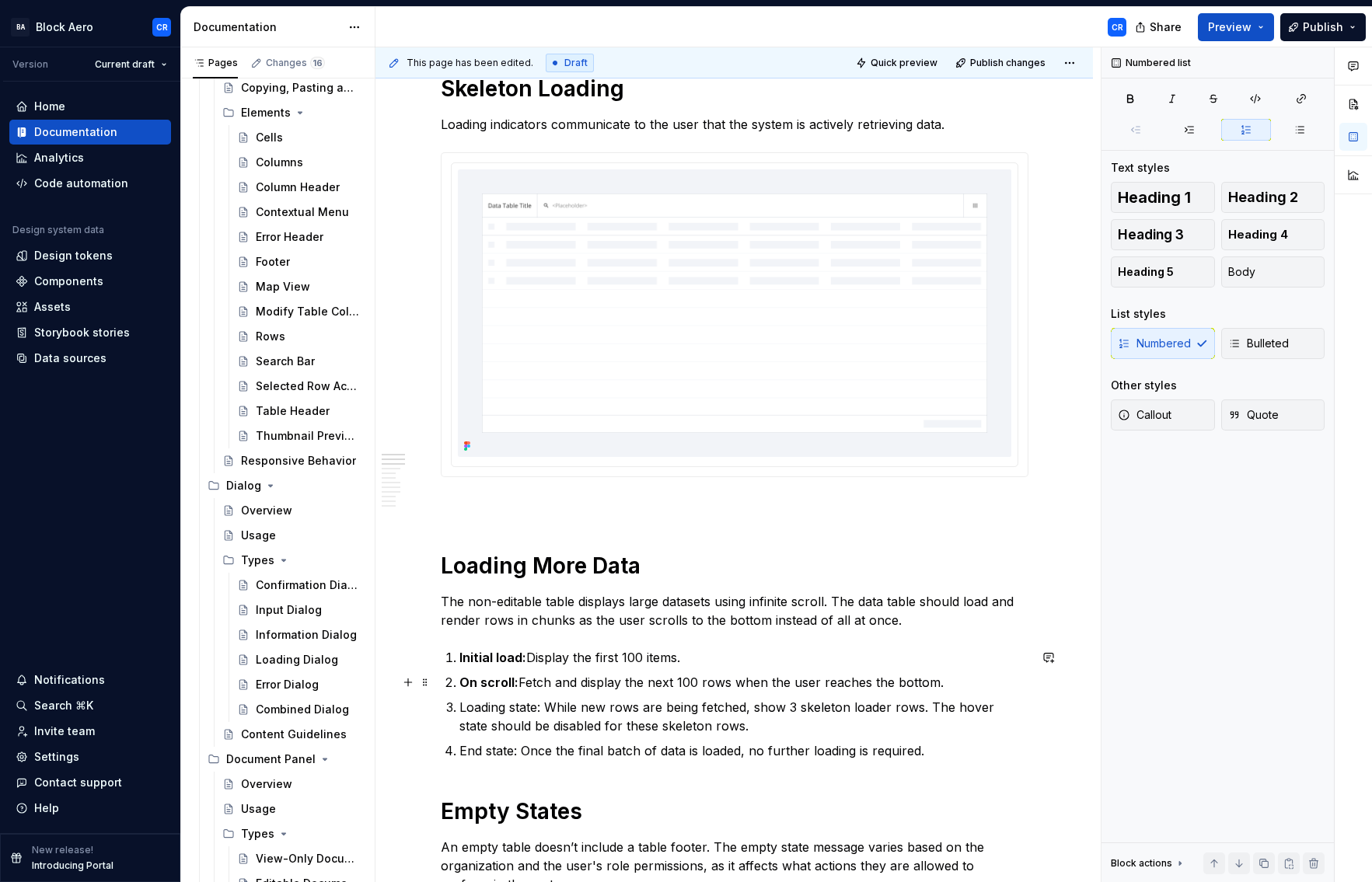
click at [687, 684] on p "On scroll: Fetch and display the next 100 rows when the user reaches the bottom." at bounding box center [744, 682] width 569 height 19
click at [652, 682] on p "On scroll: Fetch and display the next 100 rows when the user reaches the bottom." at bounding box center [744, 682] width 569 height 19
click at [686, 681] on p "On scroll: Fetch and display the next 100 rows when the user reaches the bottom." at bounding box center [744, 682] width 569 height 19
click at [719, 682] on p "On scroll: Fetch and display the next 100 rows when the user reaches the bottom." at bounding box center [744, 682] width 569 height 19
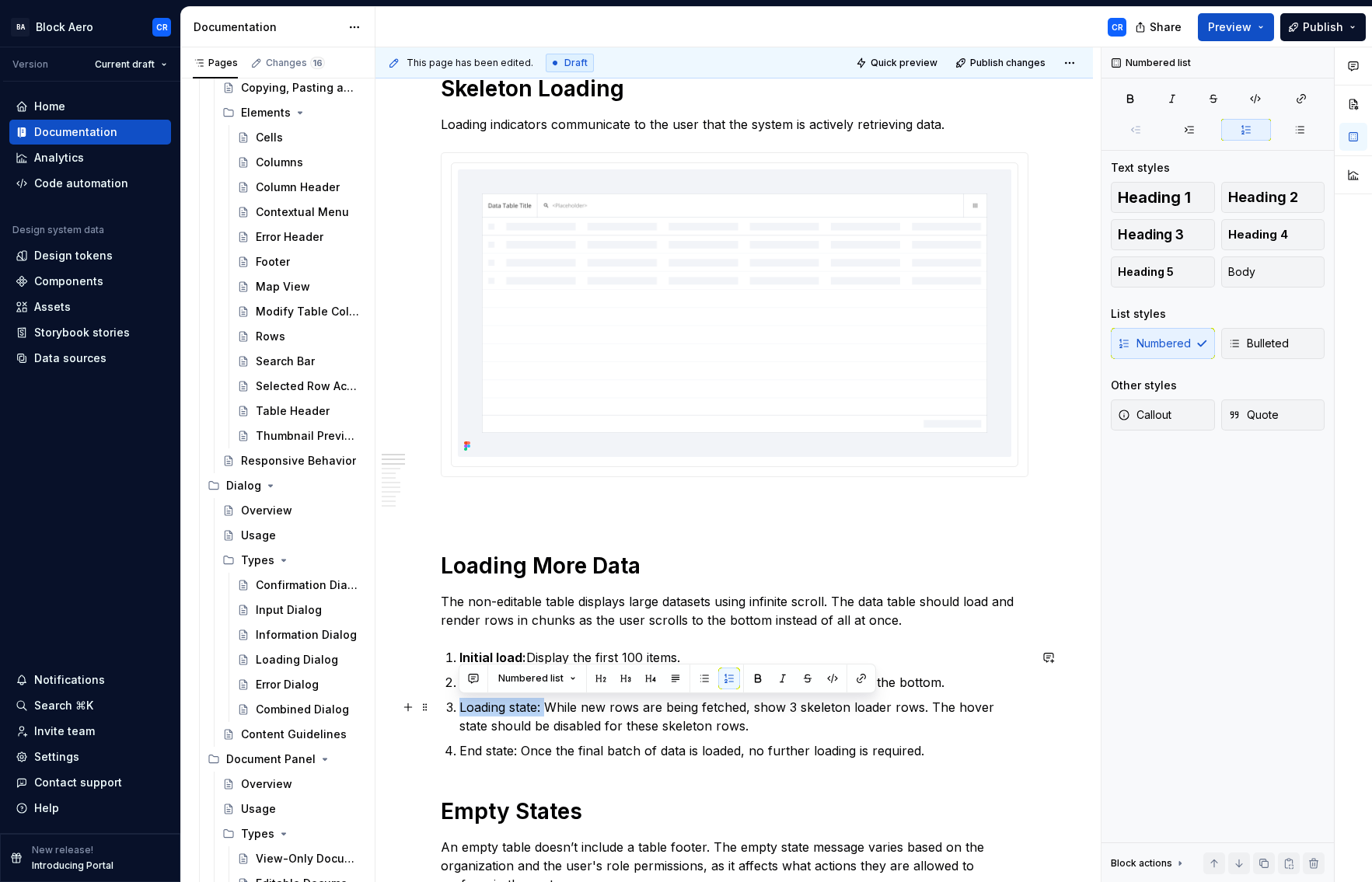
drag, startPoint x: 544, startPoint y: 707, endPoint x: 430, endPoint y: 698, distance: 114.4
click at [759, 672] on button "button" at bounding box center [758, 678] width 22 height 22
click at [707, 709] on p "Loading state: While new rows are being fetched, show 3 skeleton loader rows. T…" at bounding box center [744, 717] width 569 height 38
click at [729, 709] on p "Loading state: While new rows are being fetched, show 3 skeleton loader rows. T…" at bounding box center [744, 717] width 569 height 38
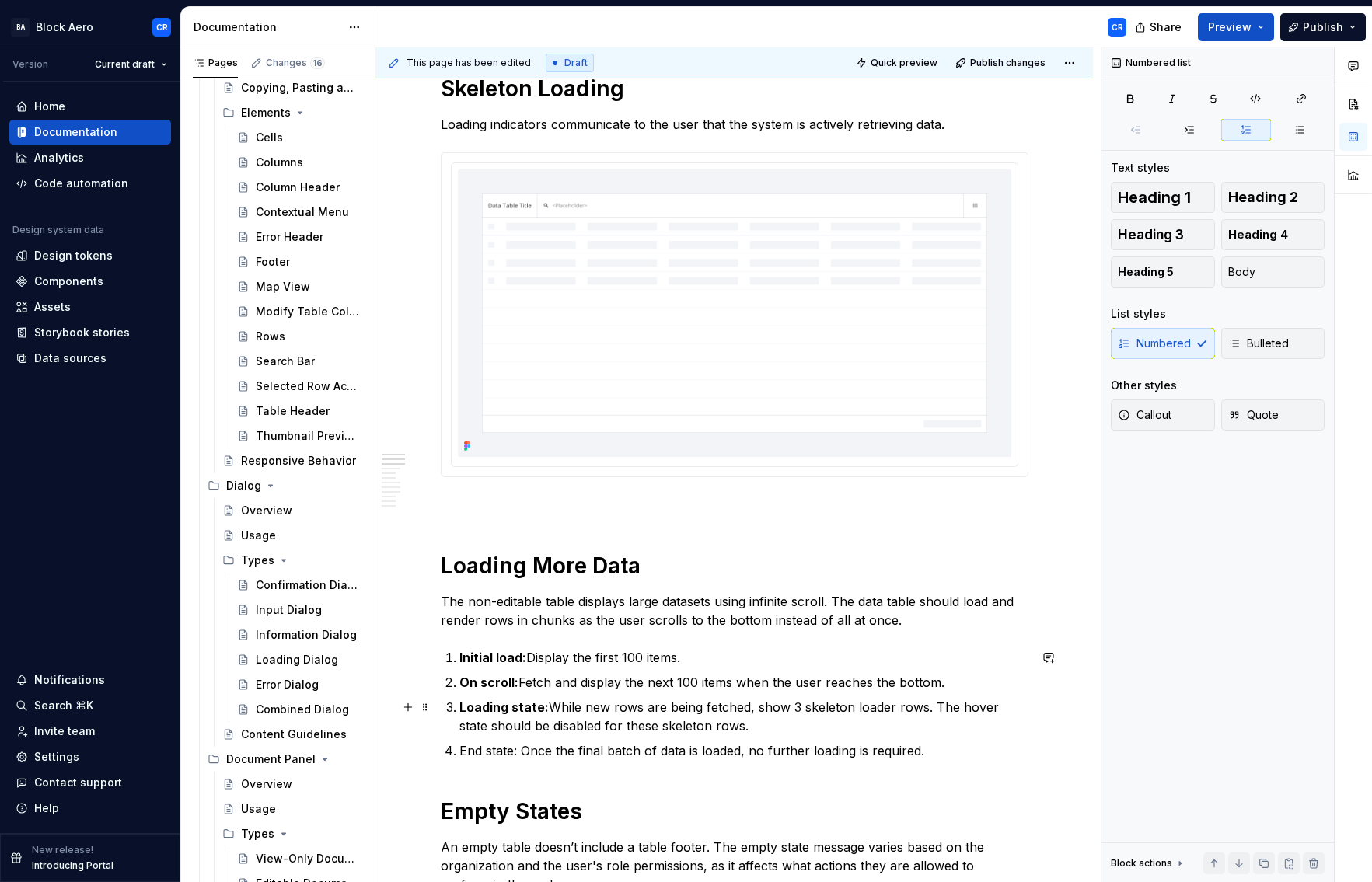
click at [544, 730] on p "Loading state: While new rows are being fetched, show 3 skeleton loader rows. T…" at bounding box center [744, 717] width 569 height 38
click at [823, 698] on button "button" at bounding box center [819, 697] width 22 height 22
click at [748, 744] on p "End state: Once the final batch of data is loaded, no further loading is requir…" at bounding box center [744, 751] width 569 height 19
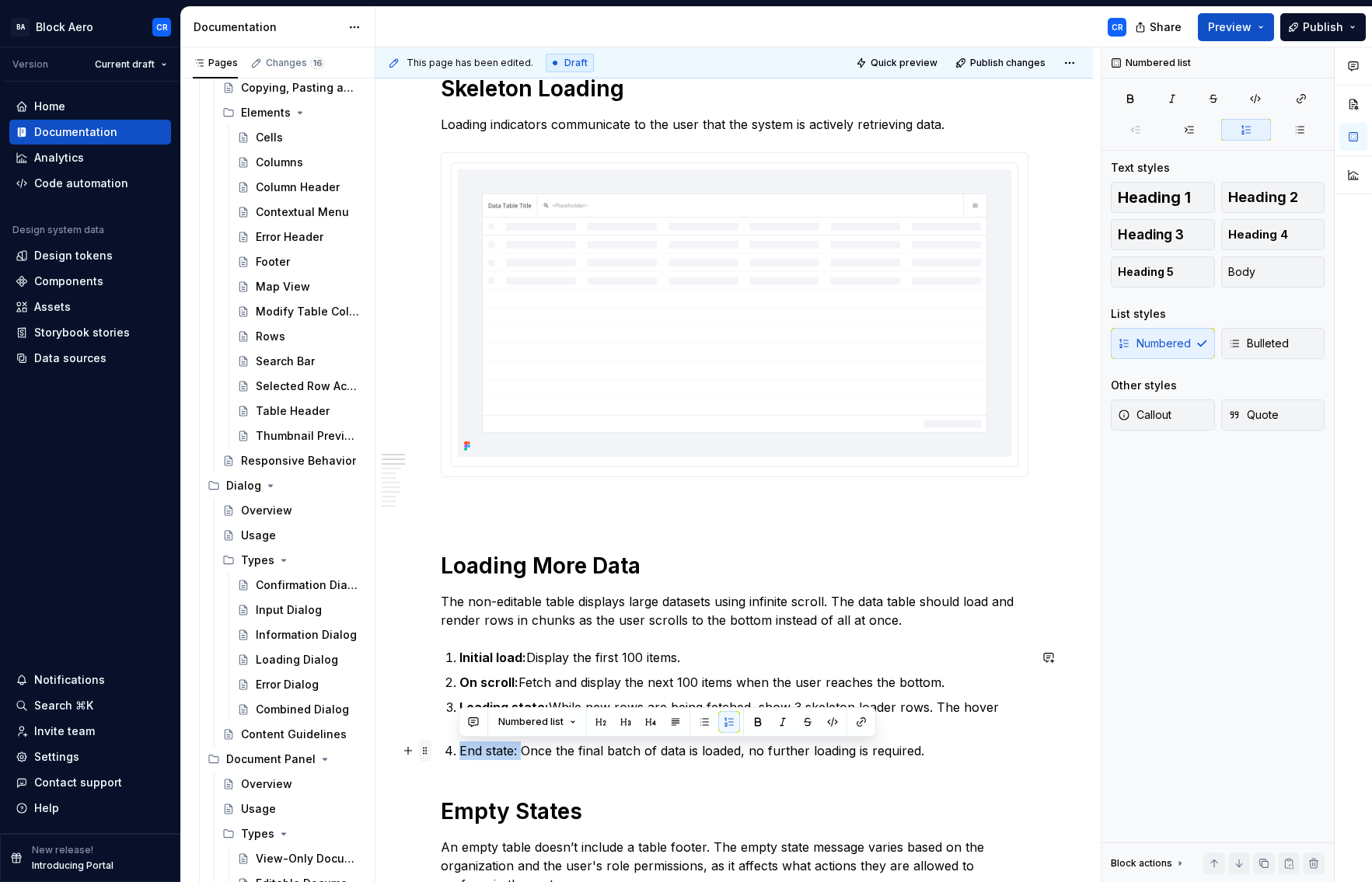
drag, startPoint x: 520, startPoint y: 749, endPoint x: 418, endPoint y: 751, distance: 102.0
click at [760, 718] on button "button" at bounding box center [758, 722] width 22 height 22
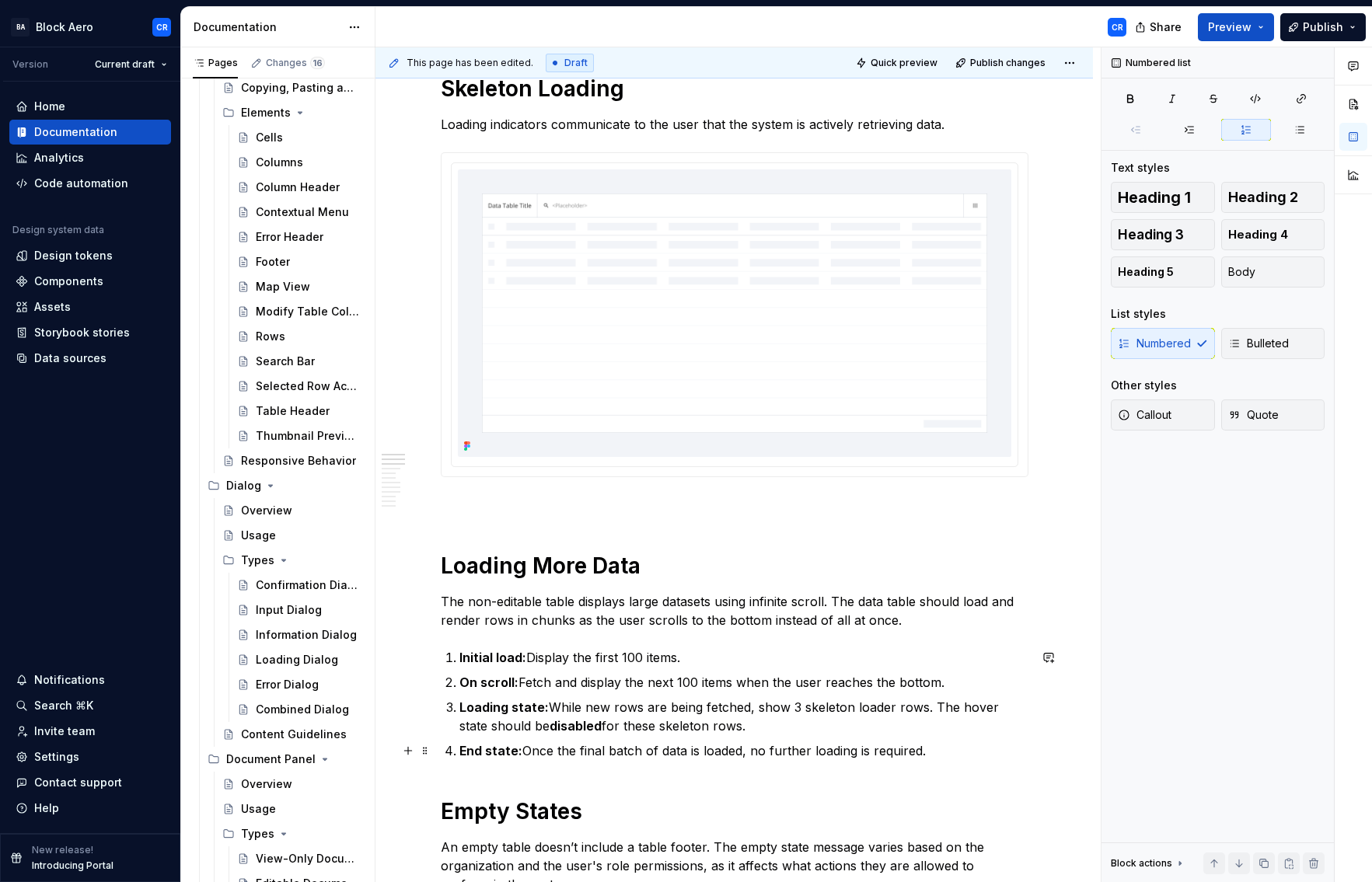
click at [640, 755] on p "End state: Once the final batch of data is loaded, no further loading is requir…" at bounding box center [744, 751] width 569 height 19
click at [969, 744] on p "End state: Once the final batch of data is loaded, no further loading is requir…" at bounding box center [744, 751] width 569 height 19
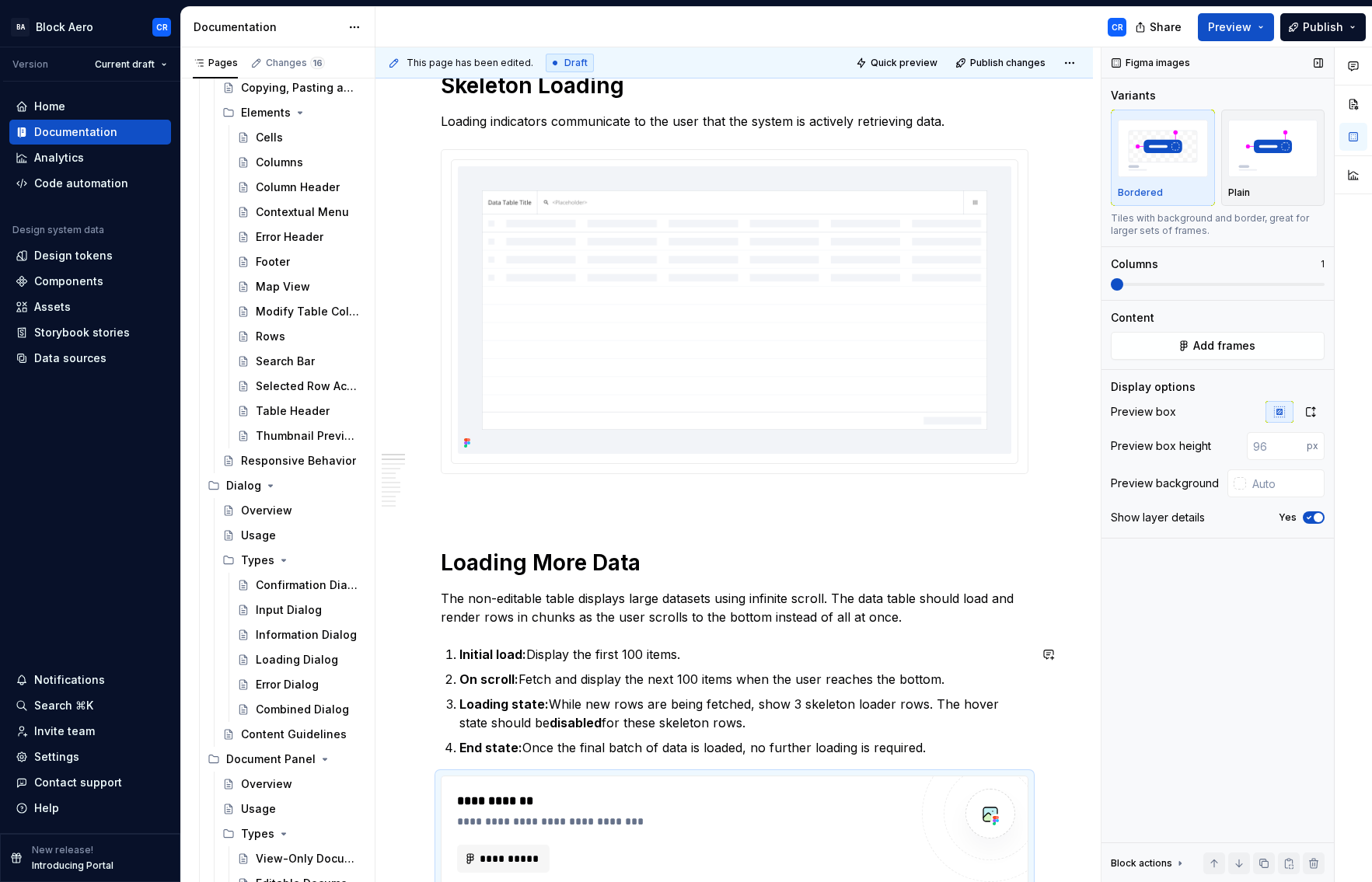
type textarea "*"
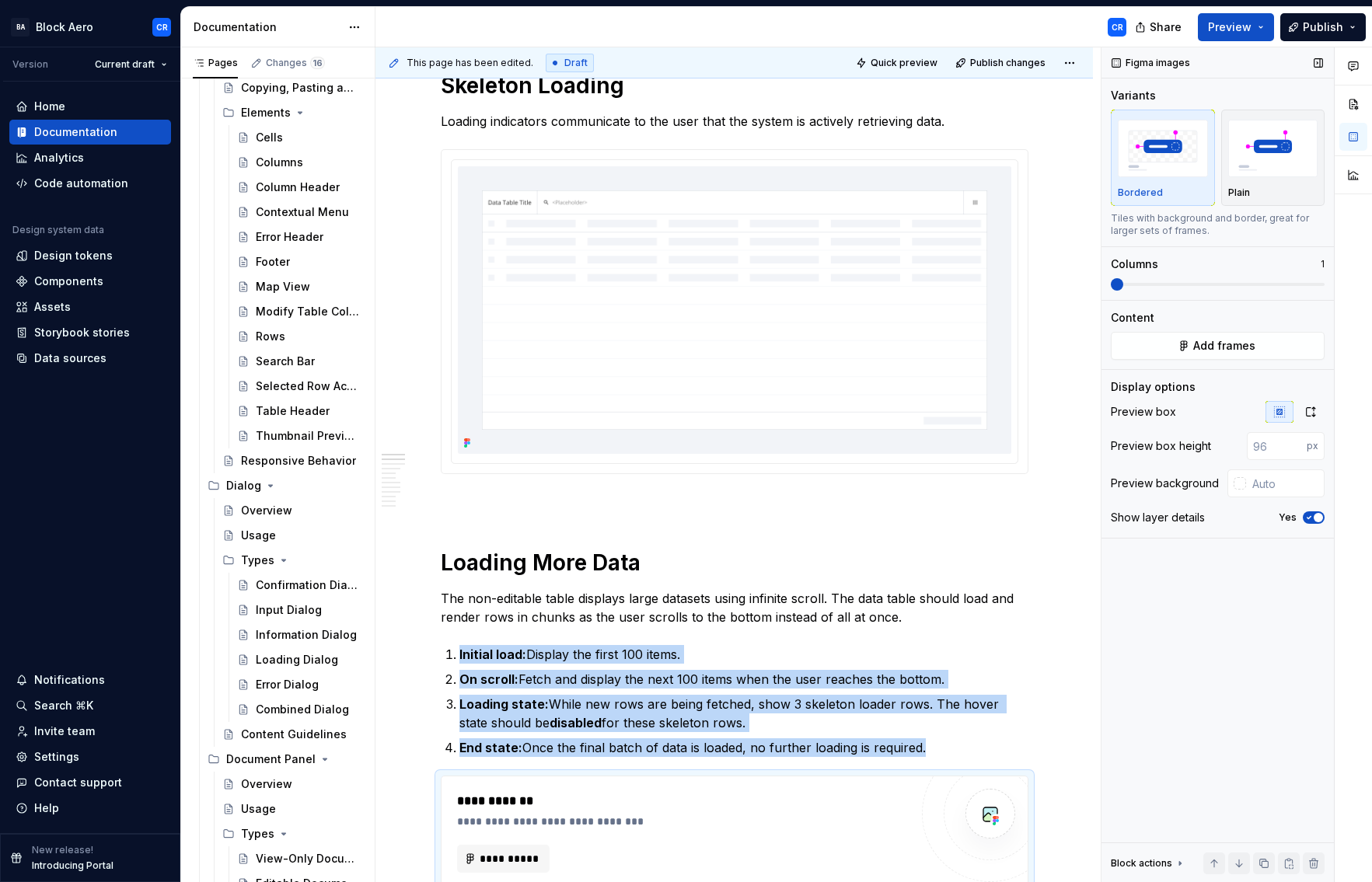
click at [1303, 515] on icon "button" at bounding box center [1309, 518] width 12 height 9
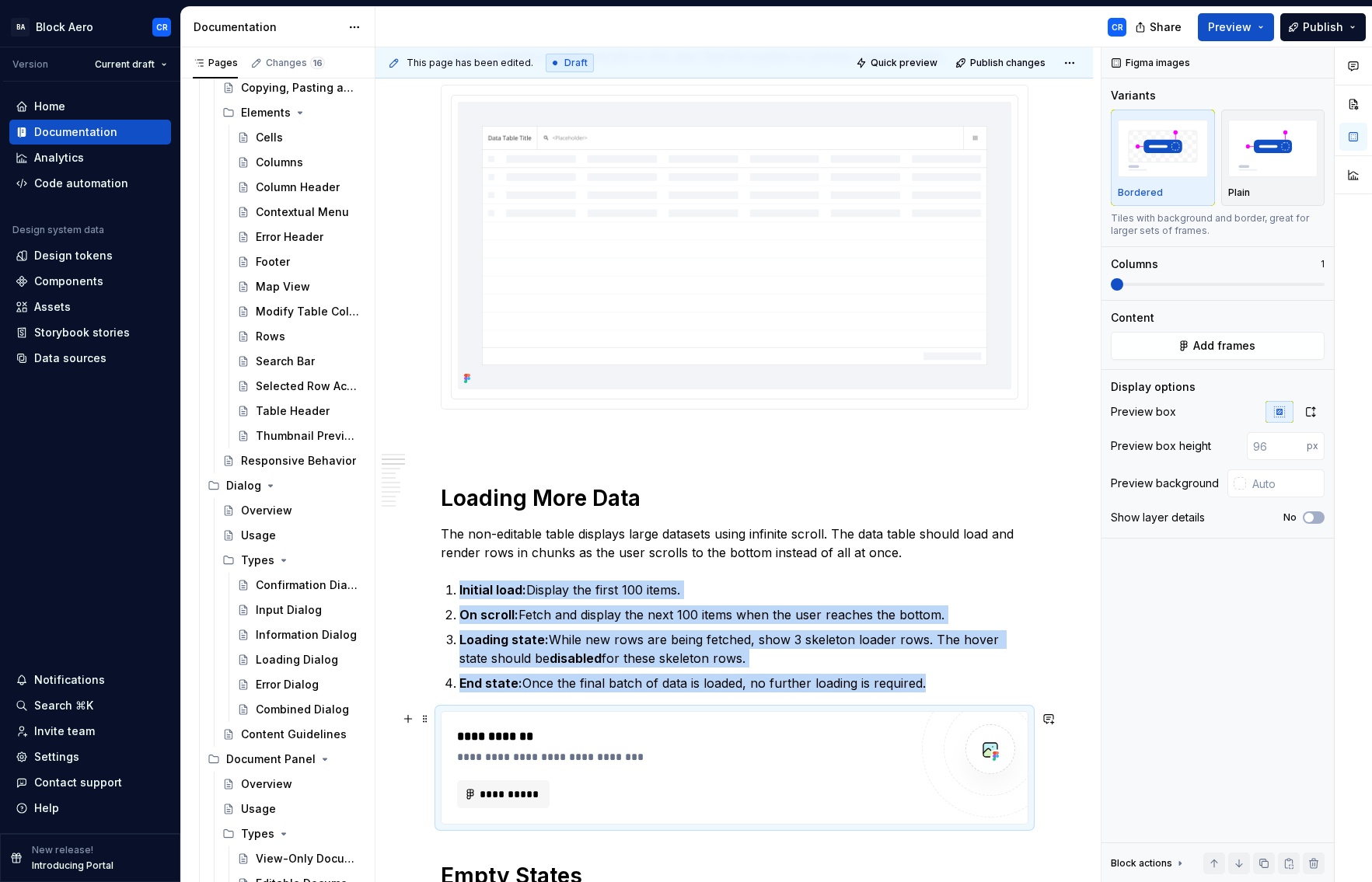
scroll to position [305, 0]
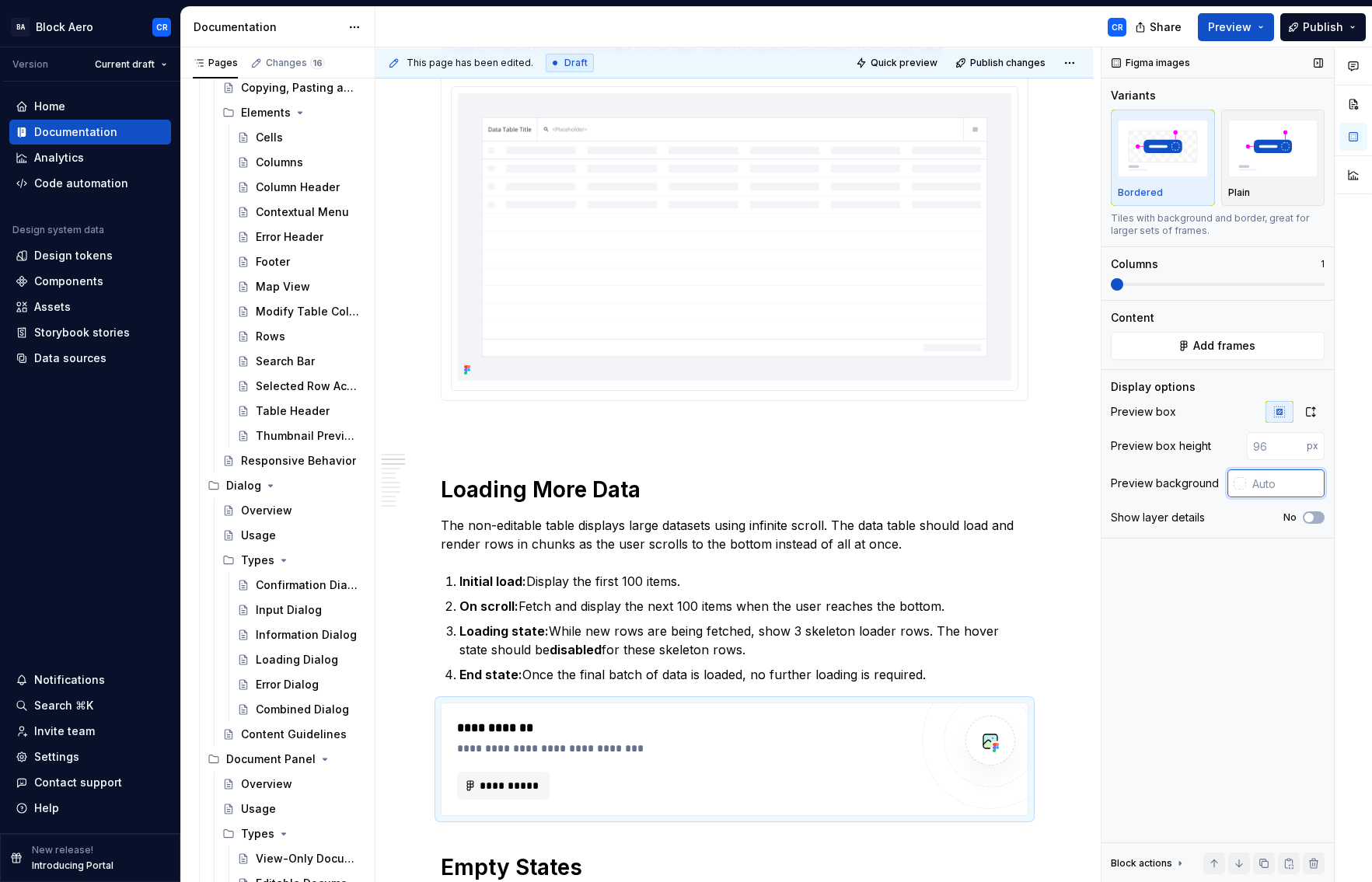
click at [1275, 481] on input "text" at bounding box center [1285, 484] width 78 height 28
type input "#F2F4F8"
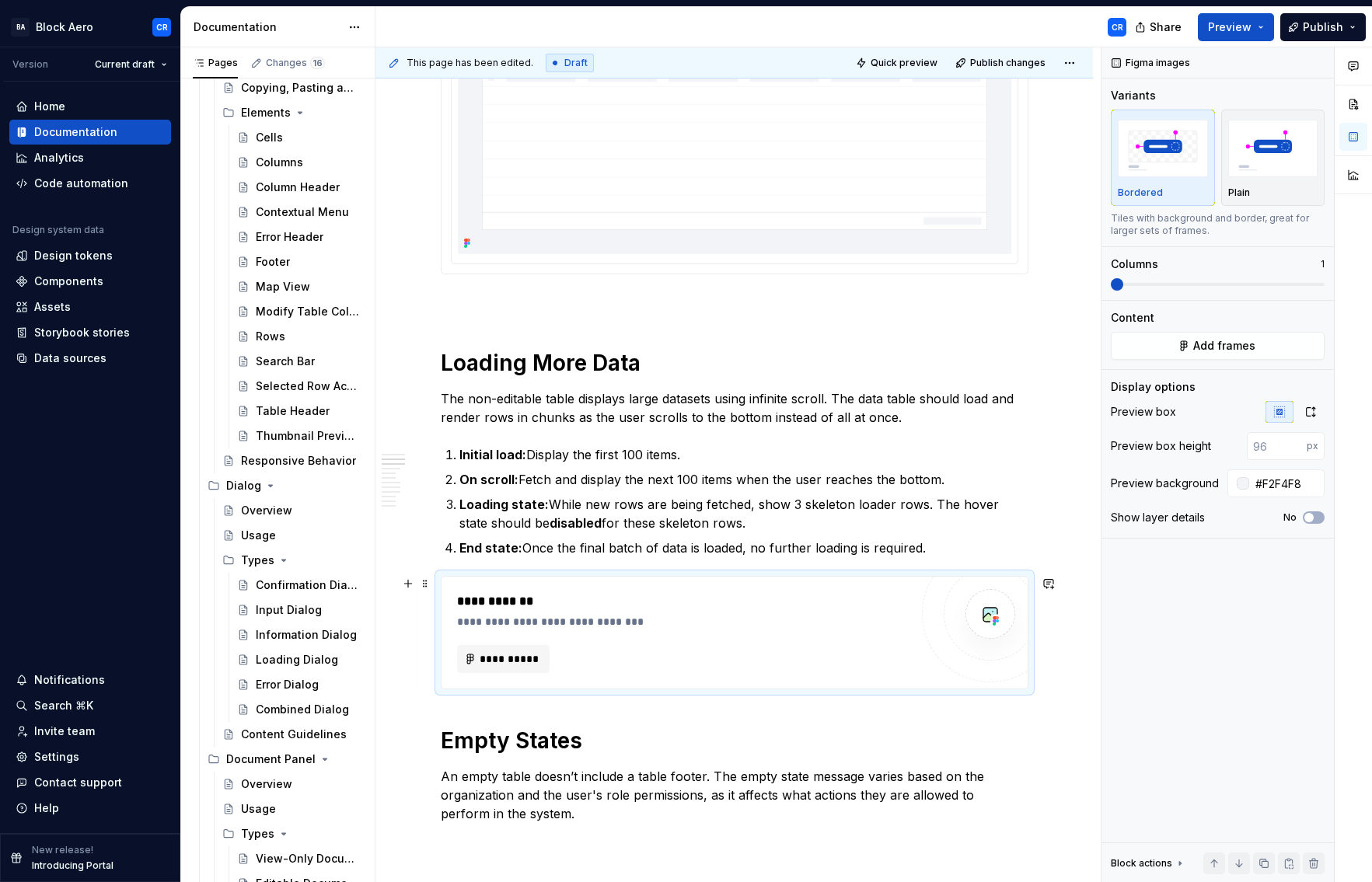
scroll to position [434, 0]
click at [800, 630] on div "**********" at bounding box center [684, 631] width 453 height 81
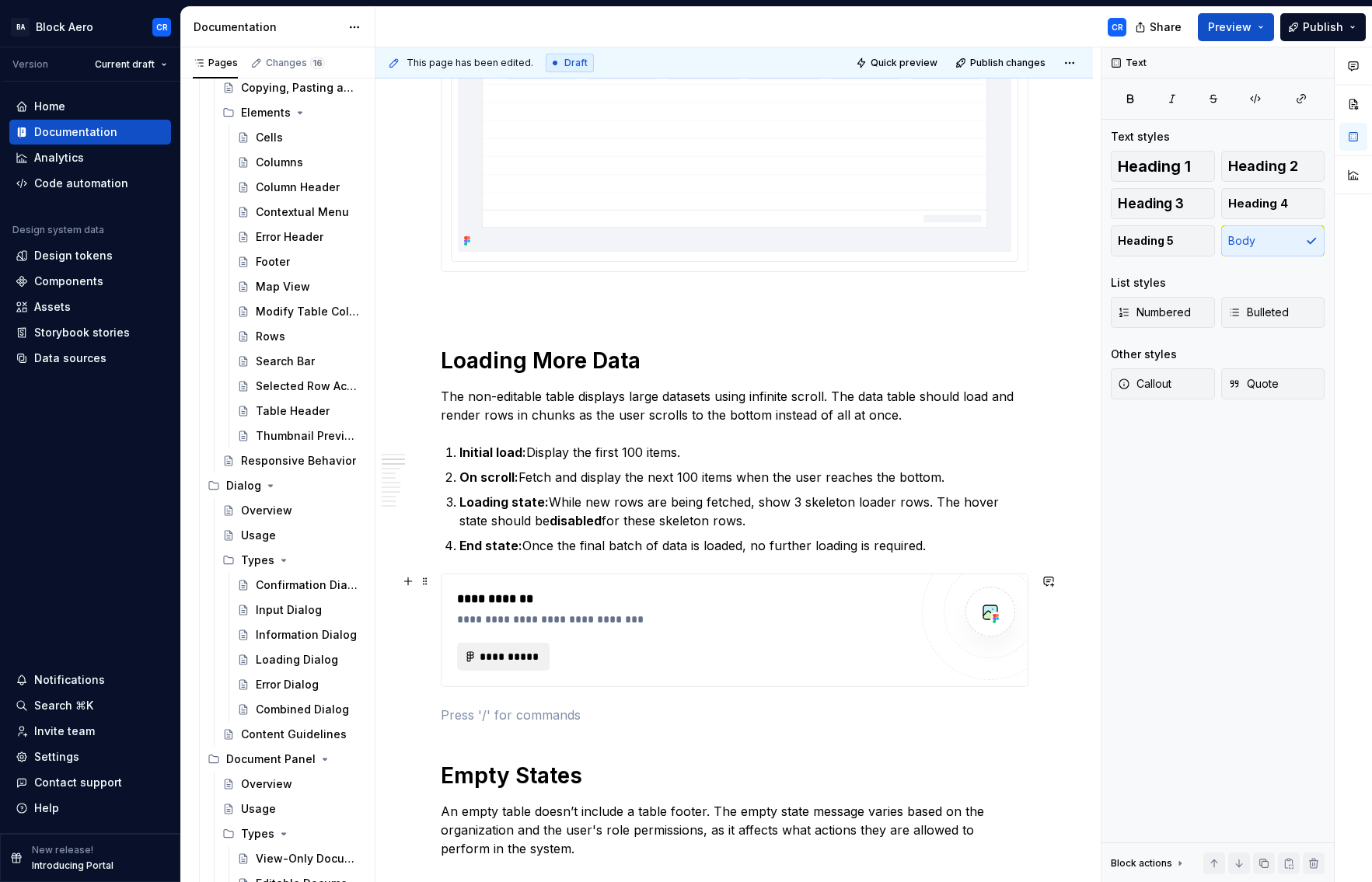
scroll to position [437, 0]
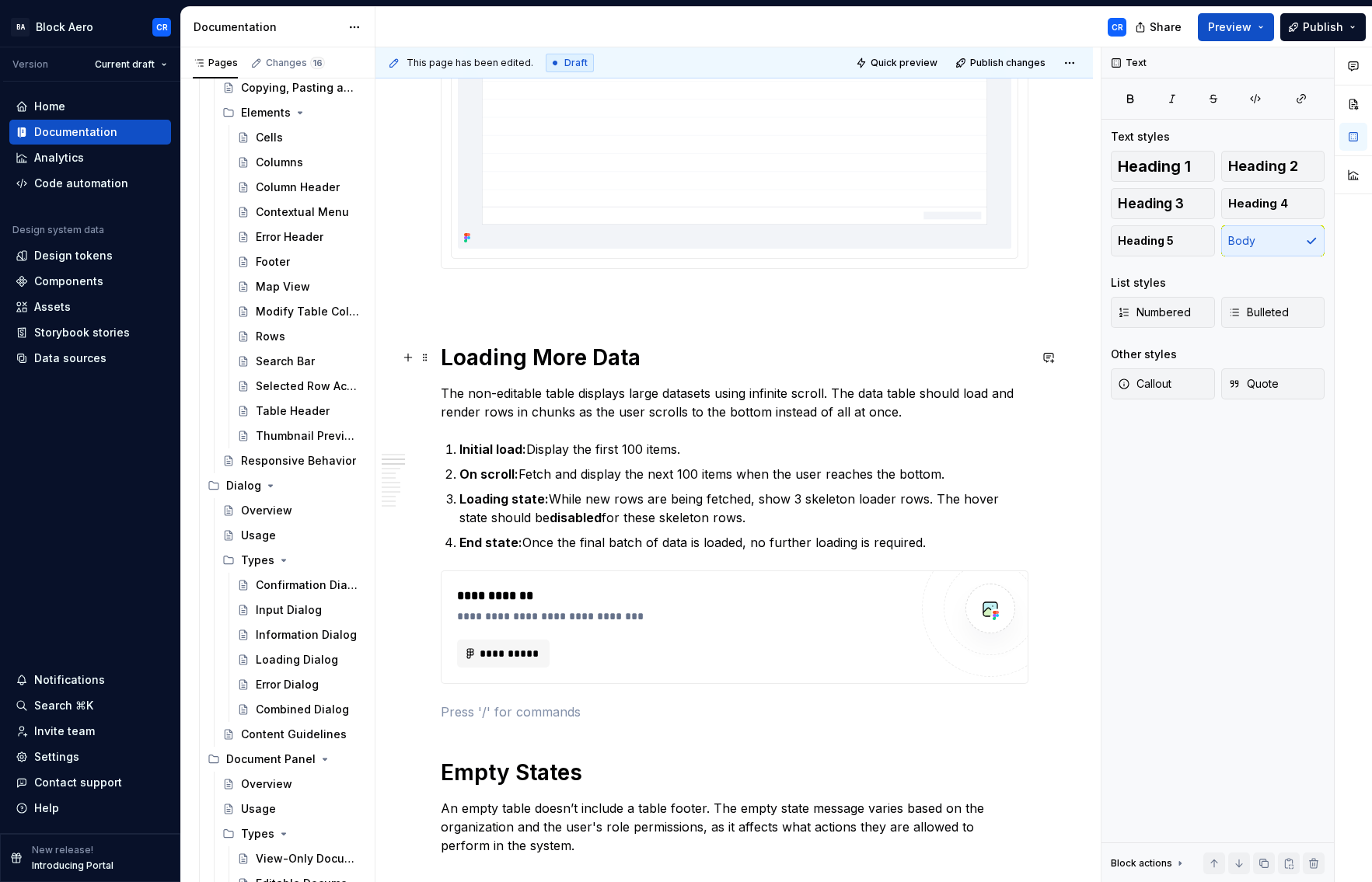
click at [712, 361] on h1 "Loading More Data" at bounding box center [734, 358] width 588 height 28
click at [468, 652] on button "**********" at bounding box center [504, 654] width 93 height 28
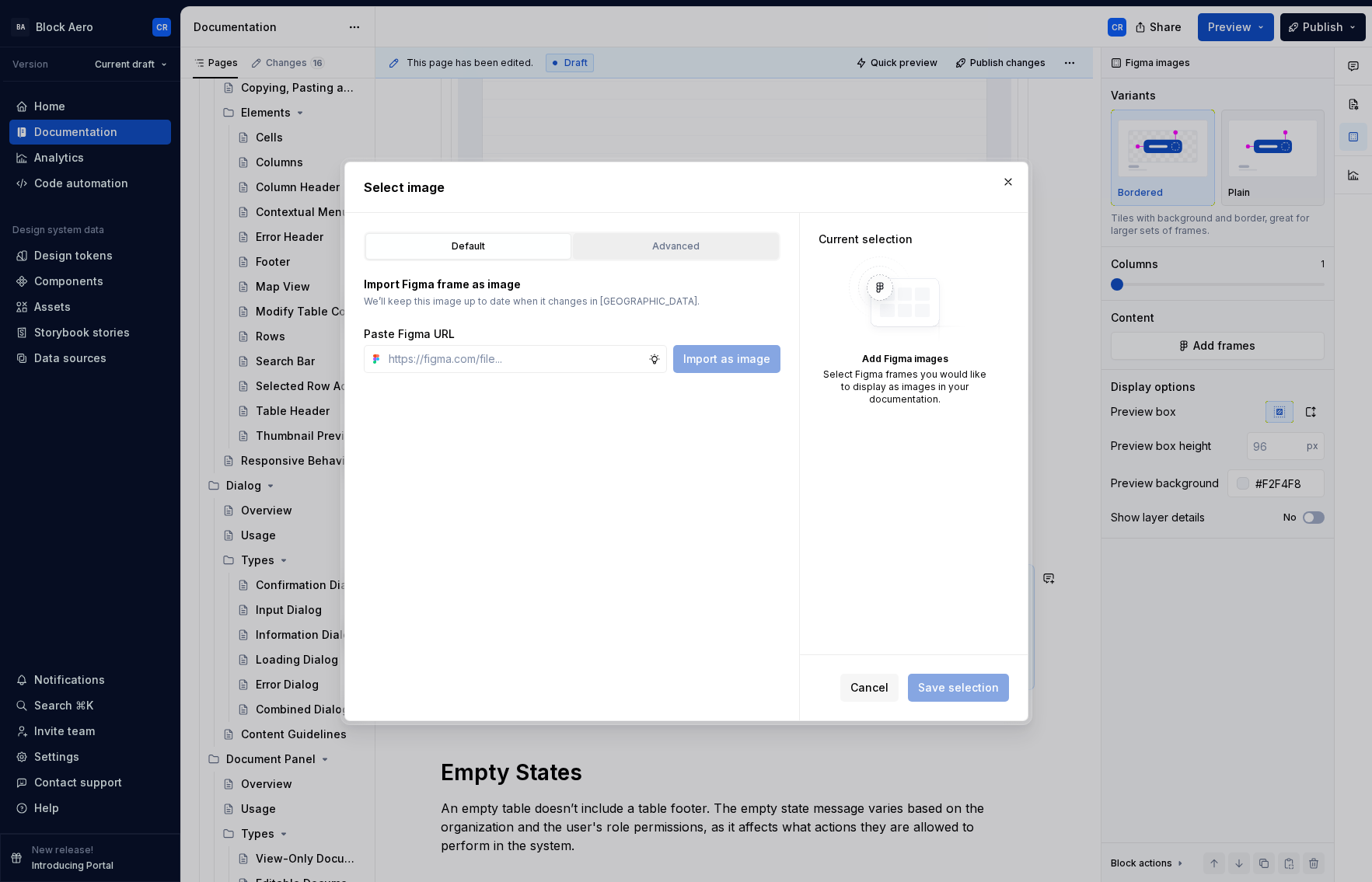
click at [640, 243] on div "Advanced" at bounding box center [675, 247] width 195 height 16
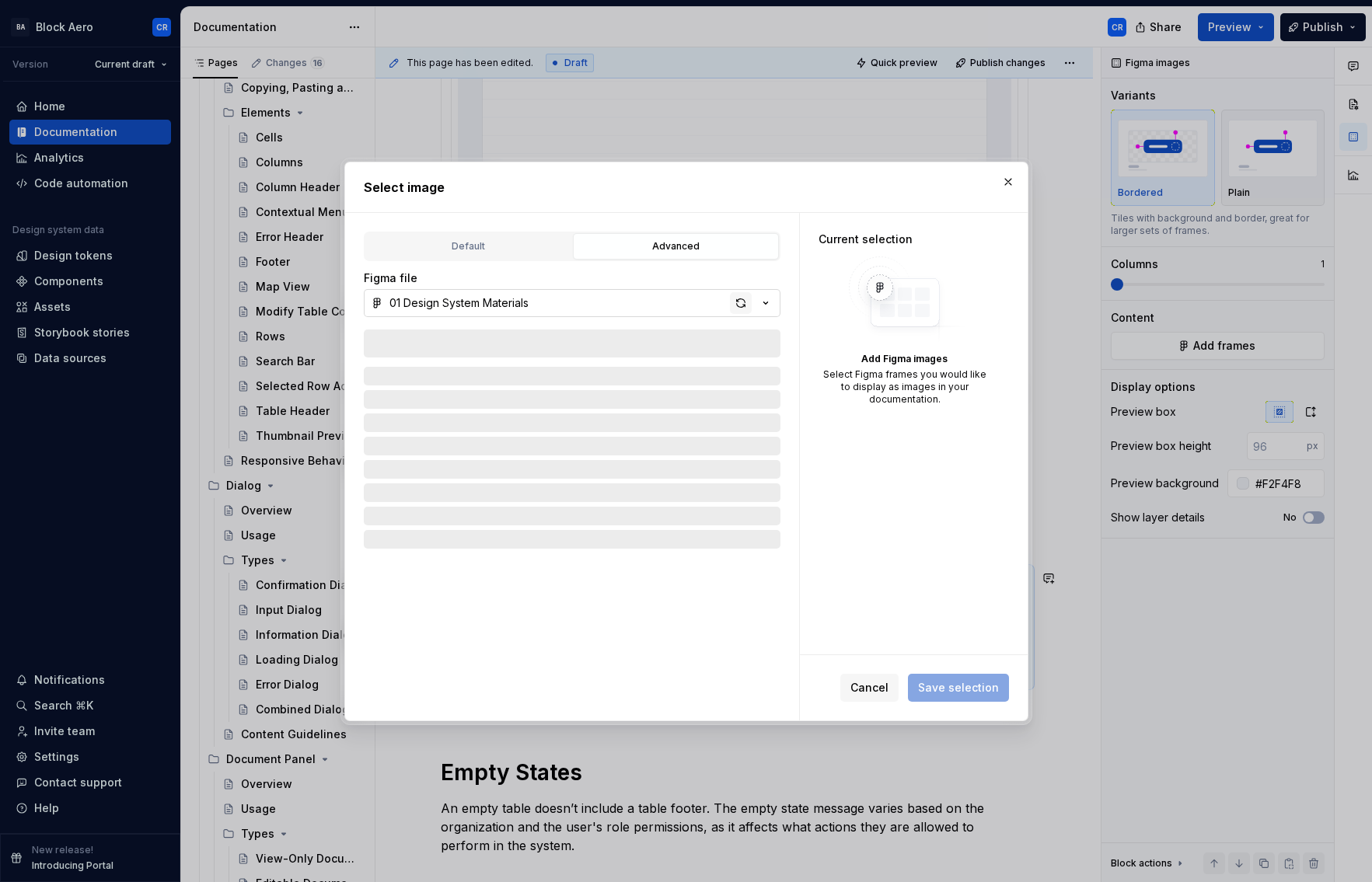
click at [739, 298] on div "button" at bounding box center [740, 302] width 22 height 22
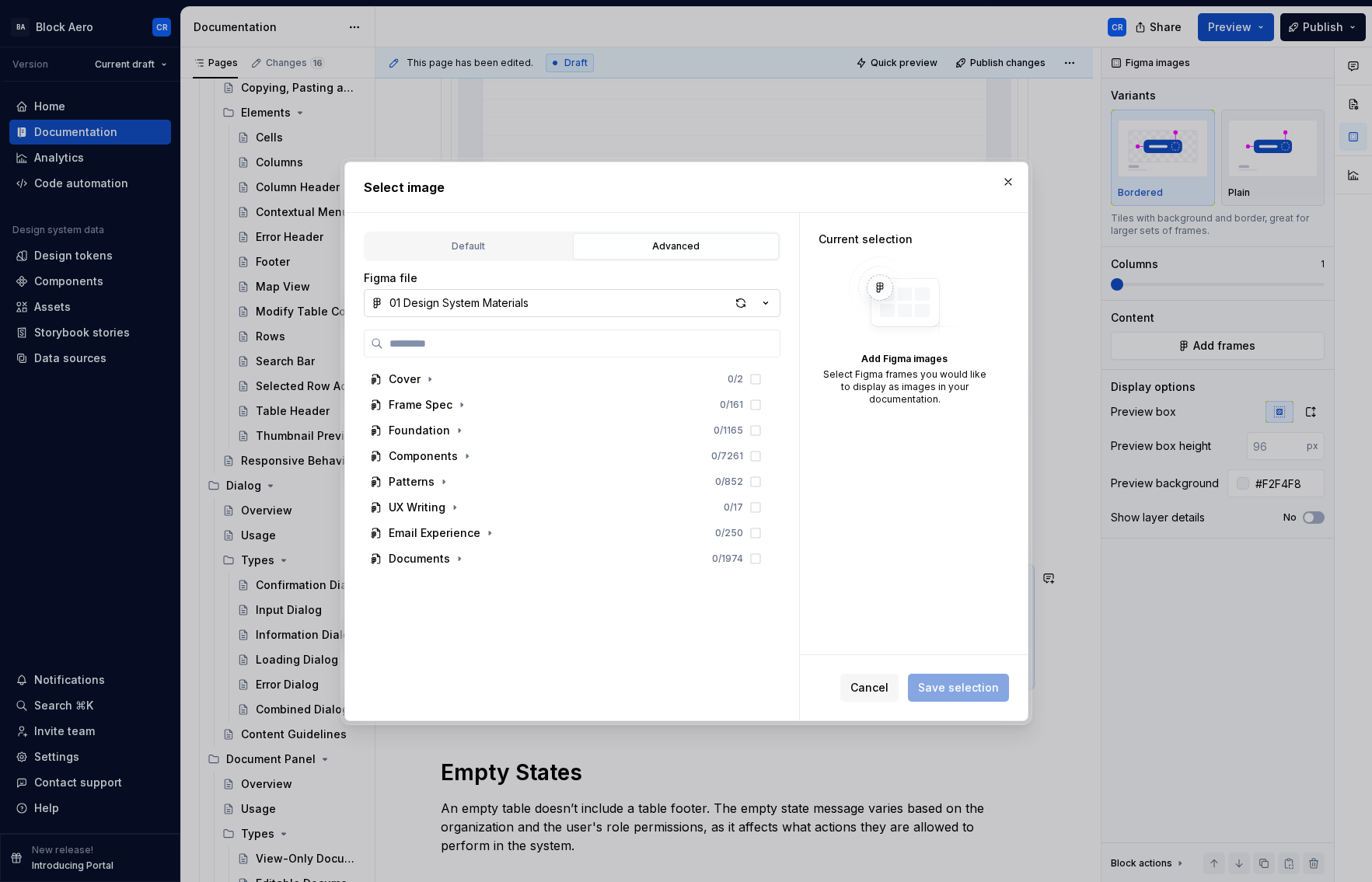
type textarea "*"
type input "********"
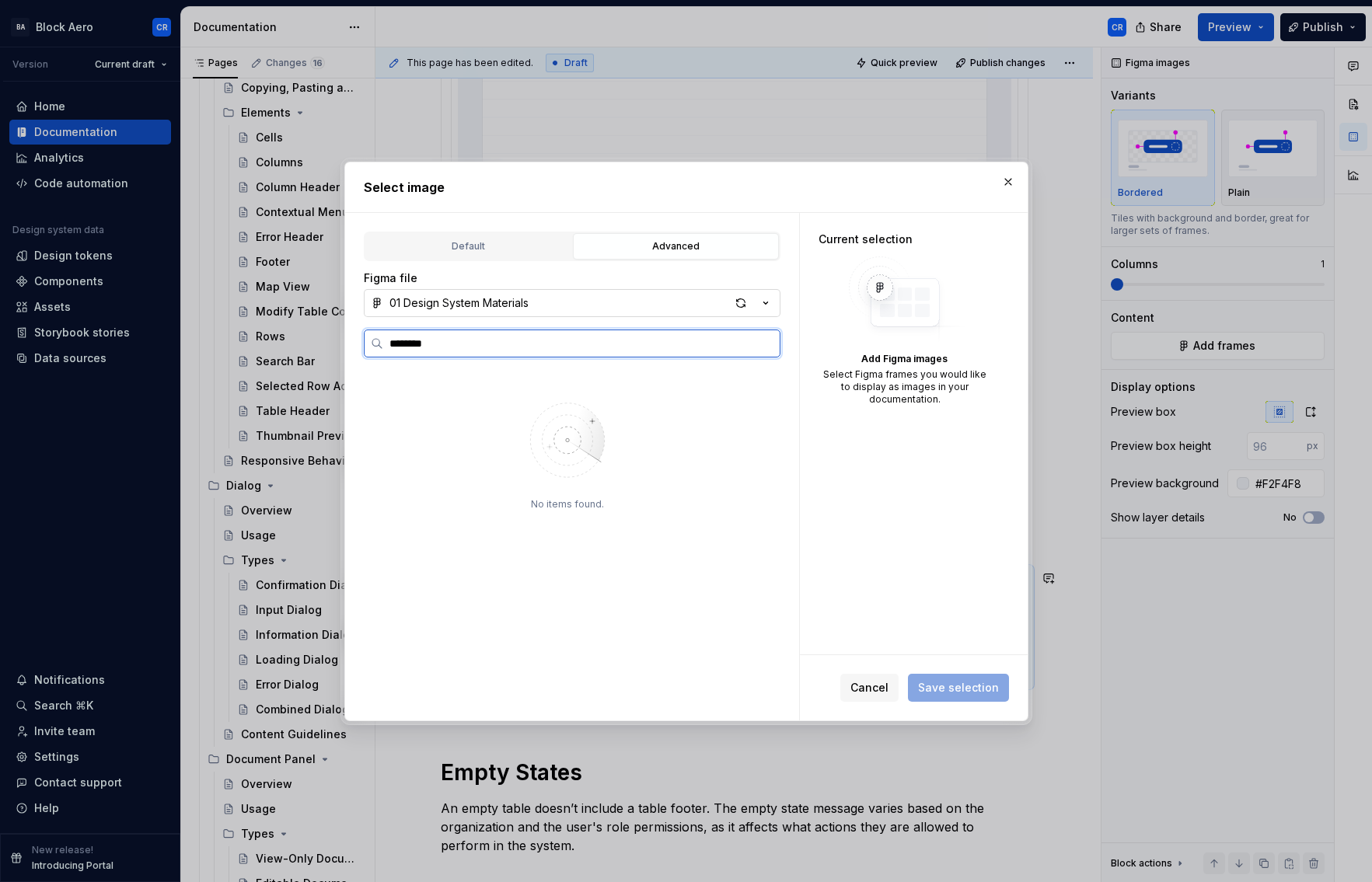
click at [764, 341] on input "********" at bounding box center [581, 344] width 396 height 16
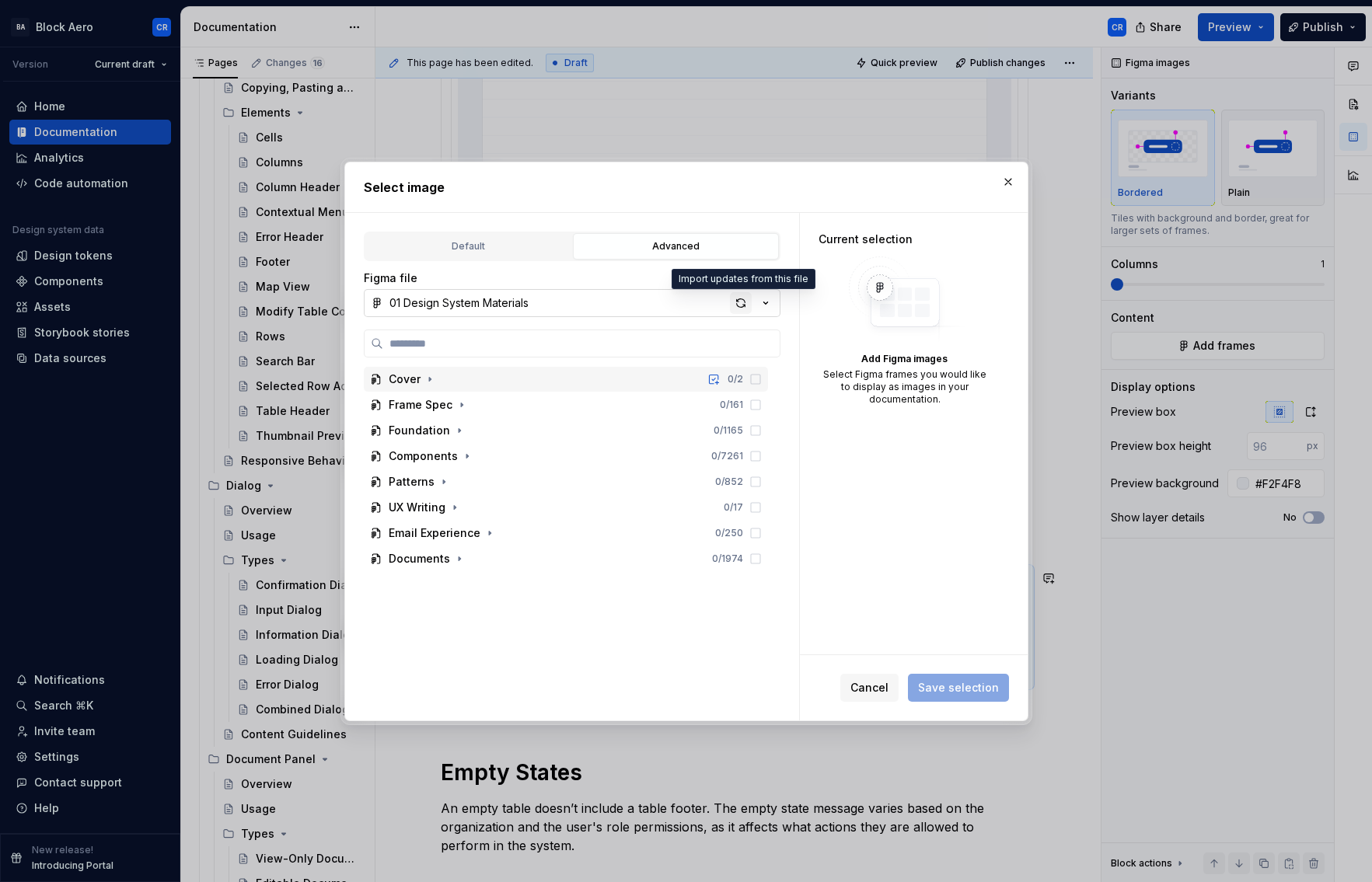
click at [738, 305] on div "button" at bounding box center [740, 302] width 22 height 22
type textarea "*"
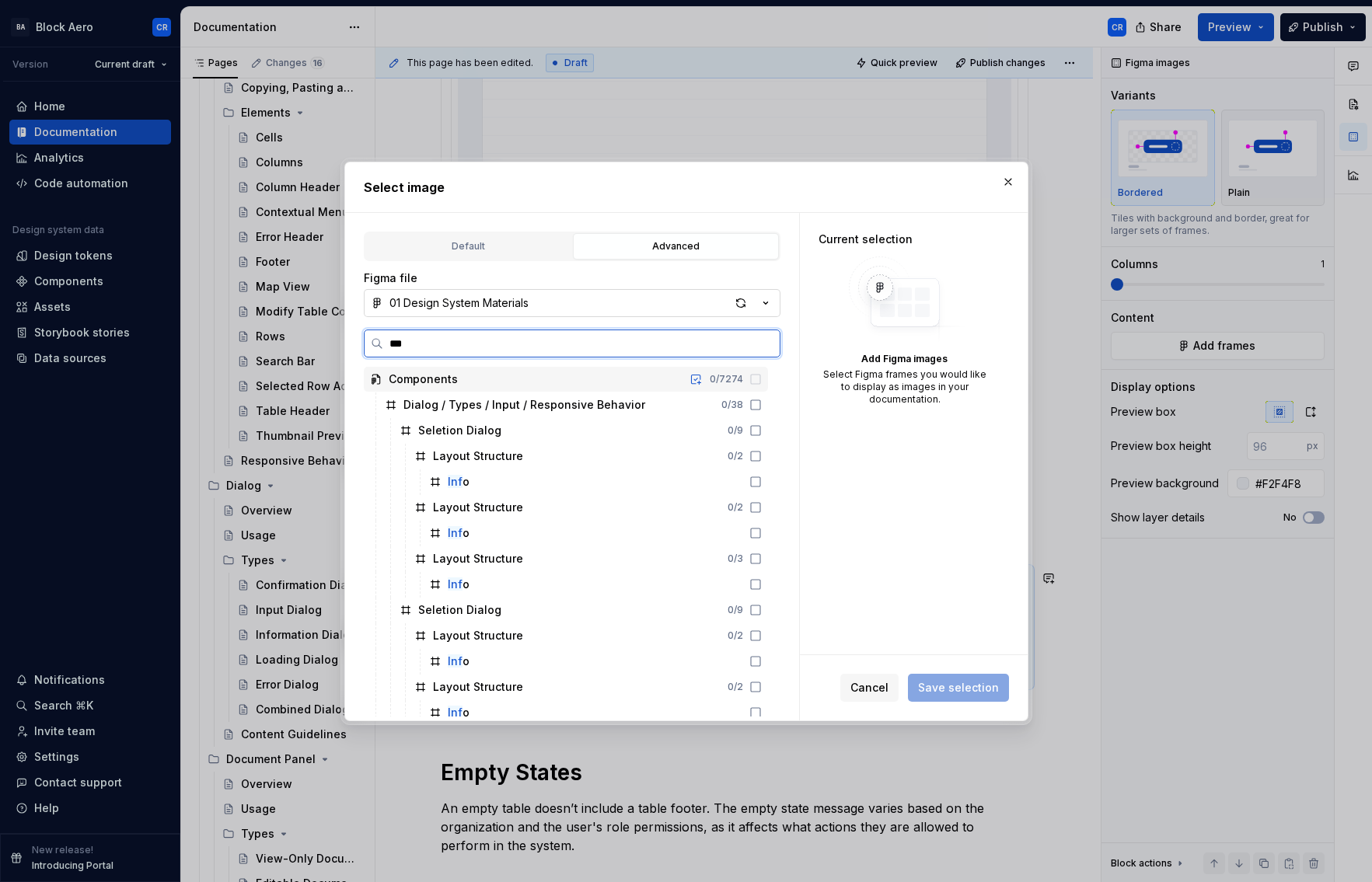
type input "****"
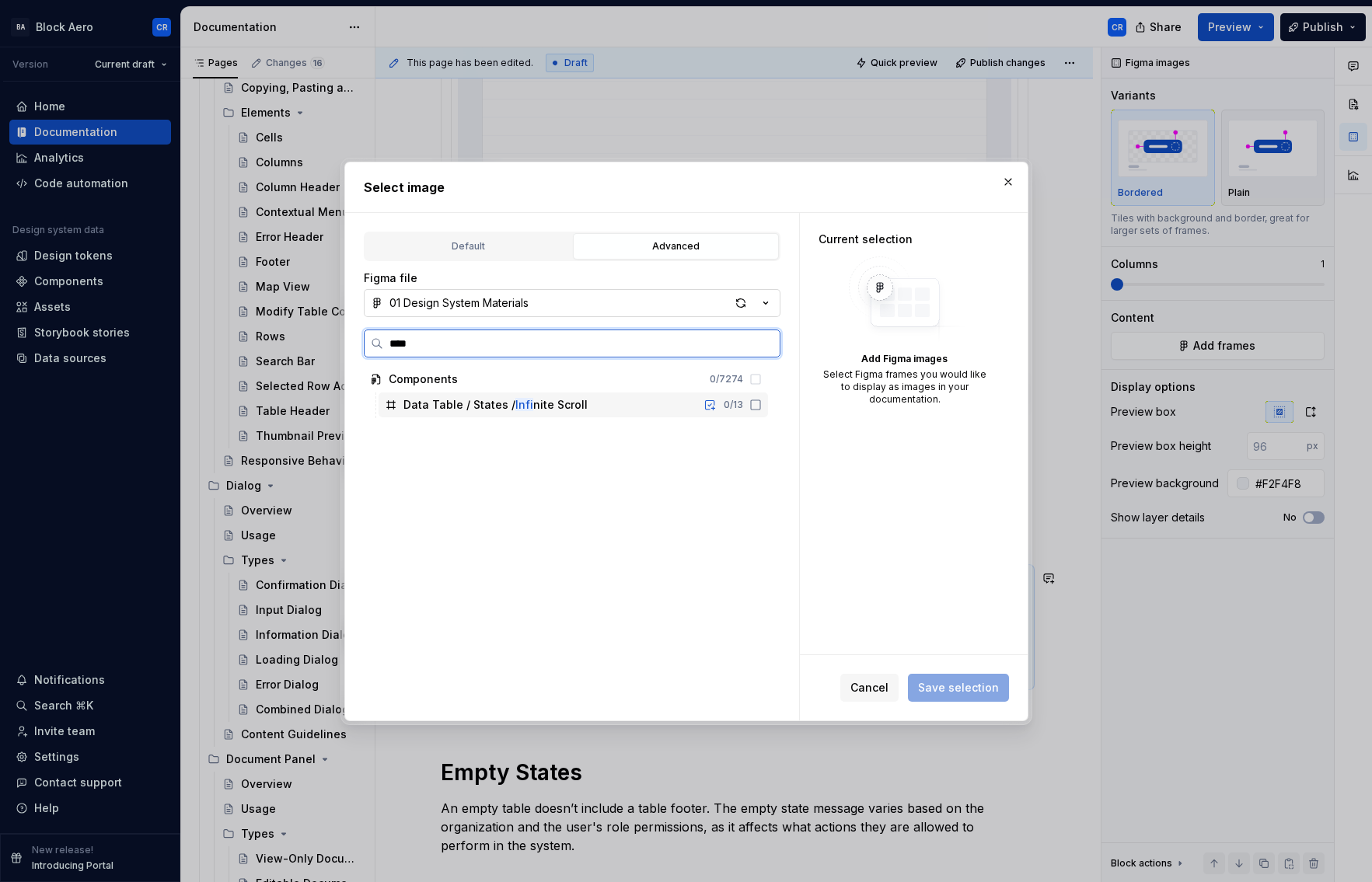
click at [753, 408] on icon at bounding box center [755, 405] width 12 height 12
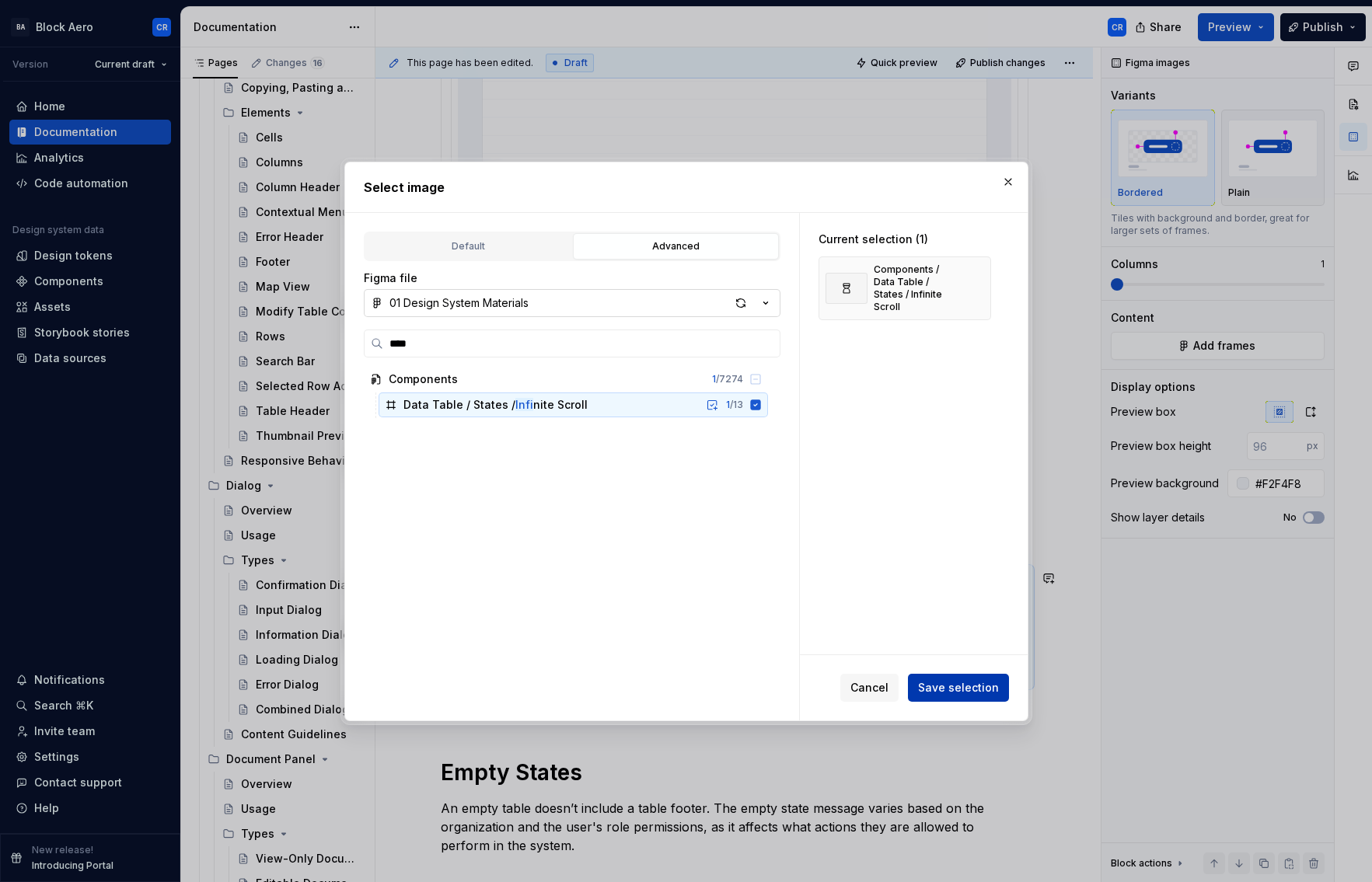
click at [961, 682] on span "Save selection" at bounding box center [959, 688] width 81 height 16
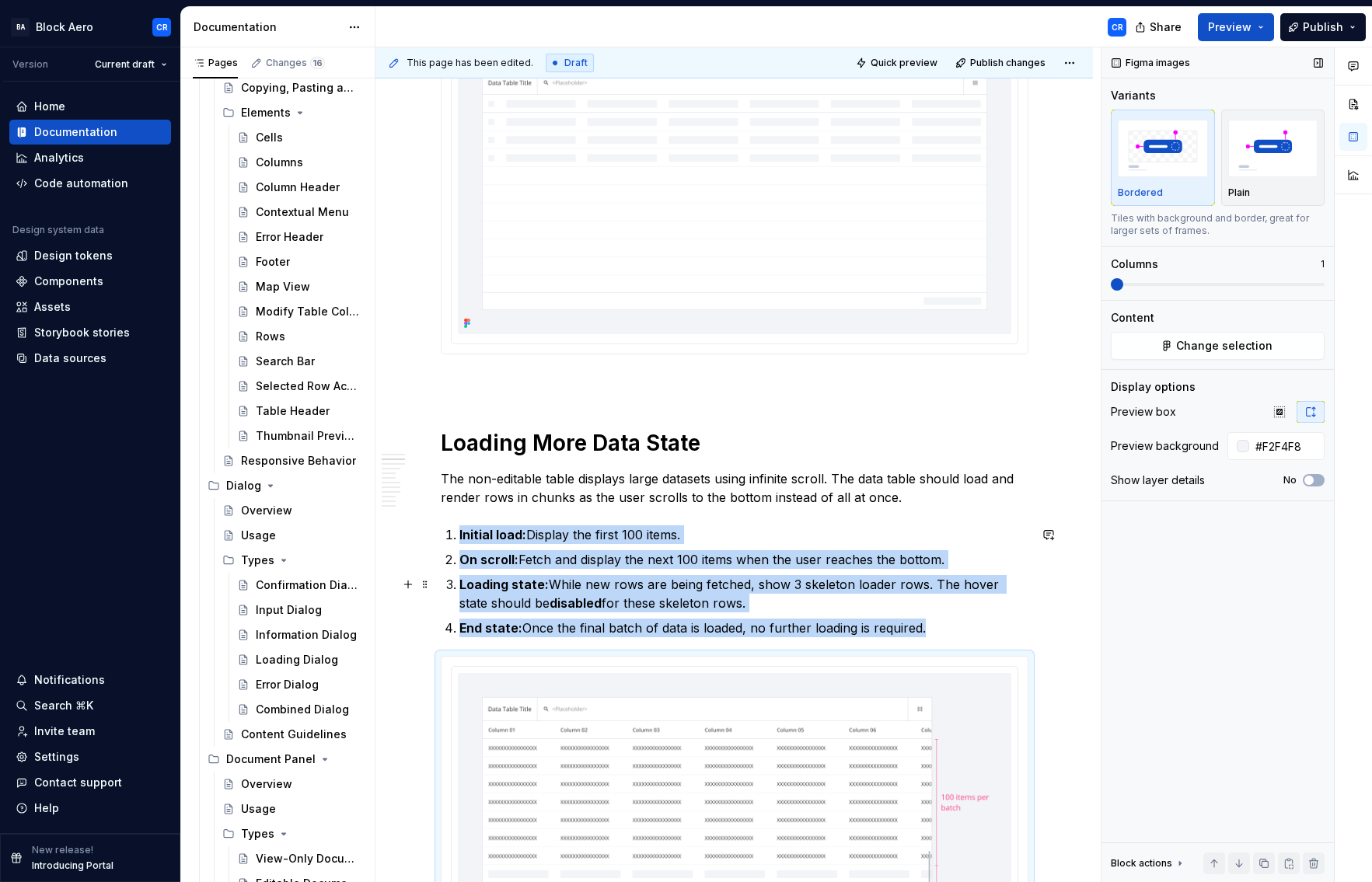
scroll to position [365, 0]
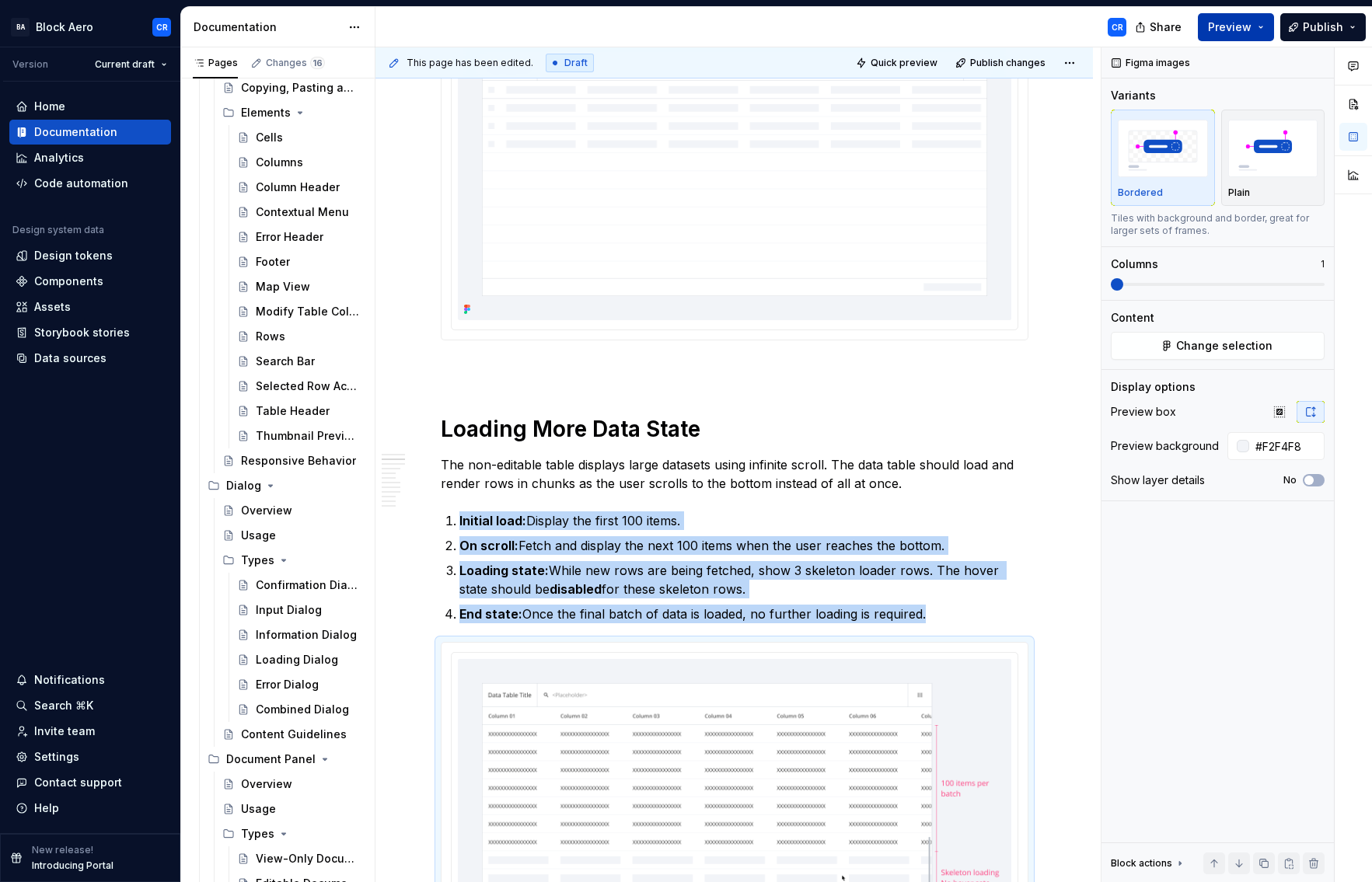
click at [1251, 28] on span "Preview" at bounding box center [1230, 27] width 43 height 16
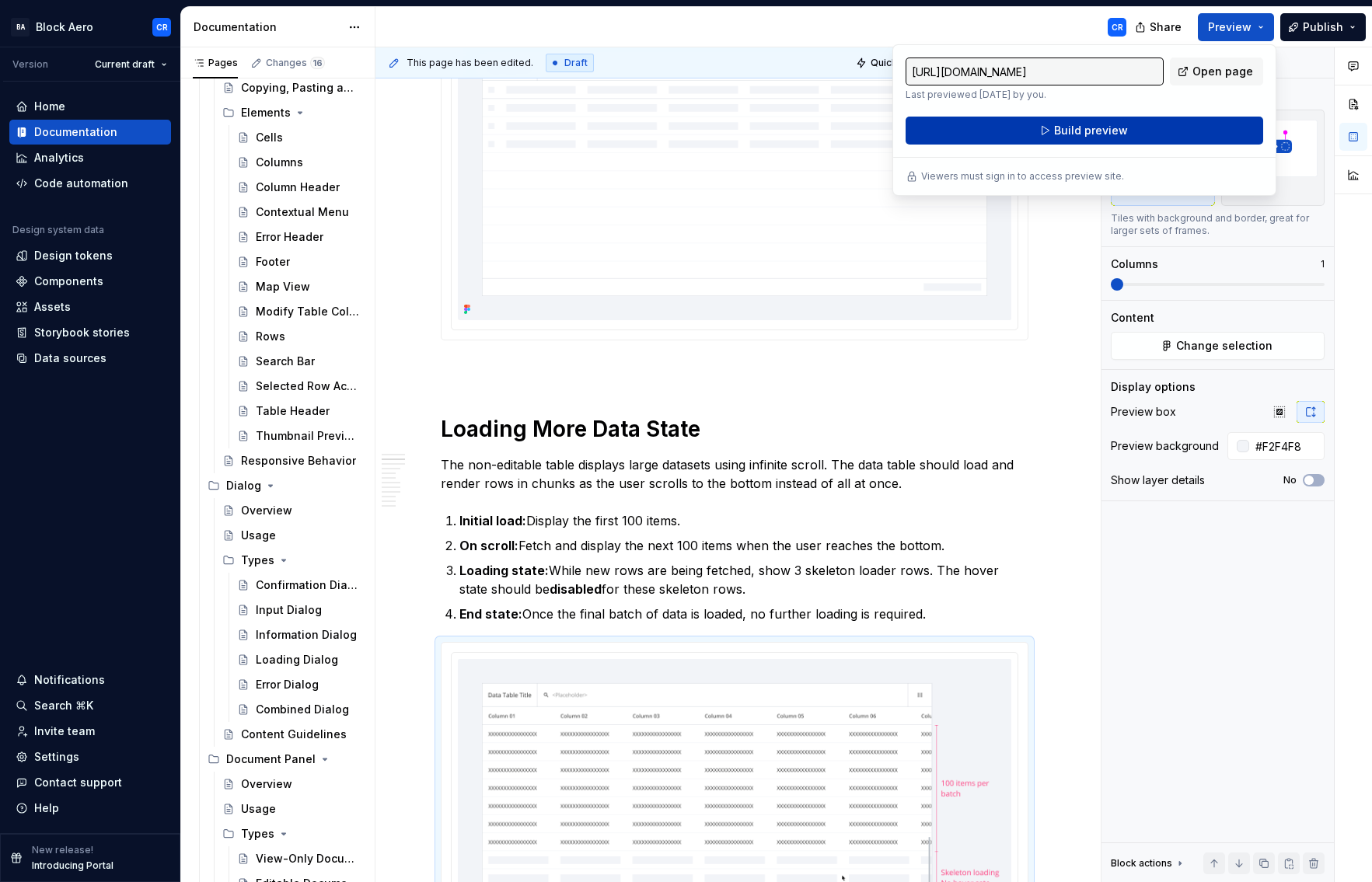
click at [1200, 132] on button "Build preview" at bounding box center [1085, 131] width 358 height 28
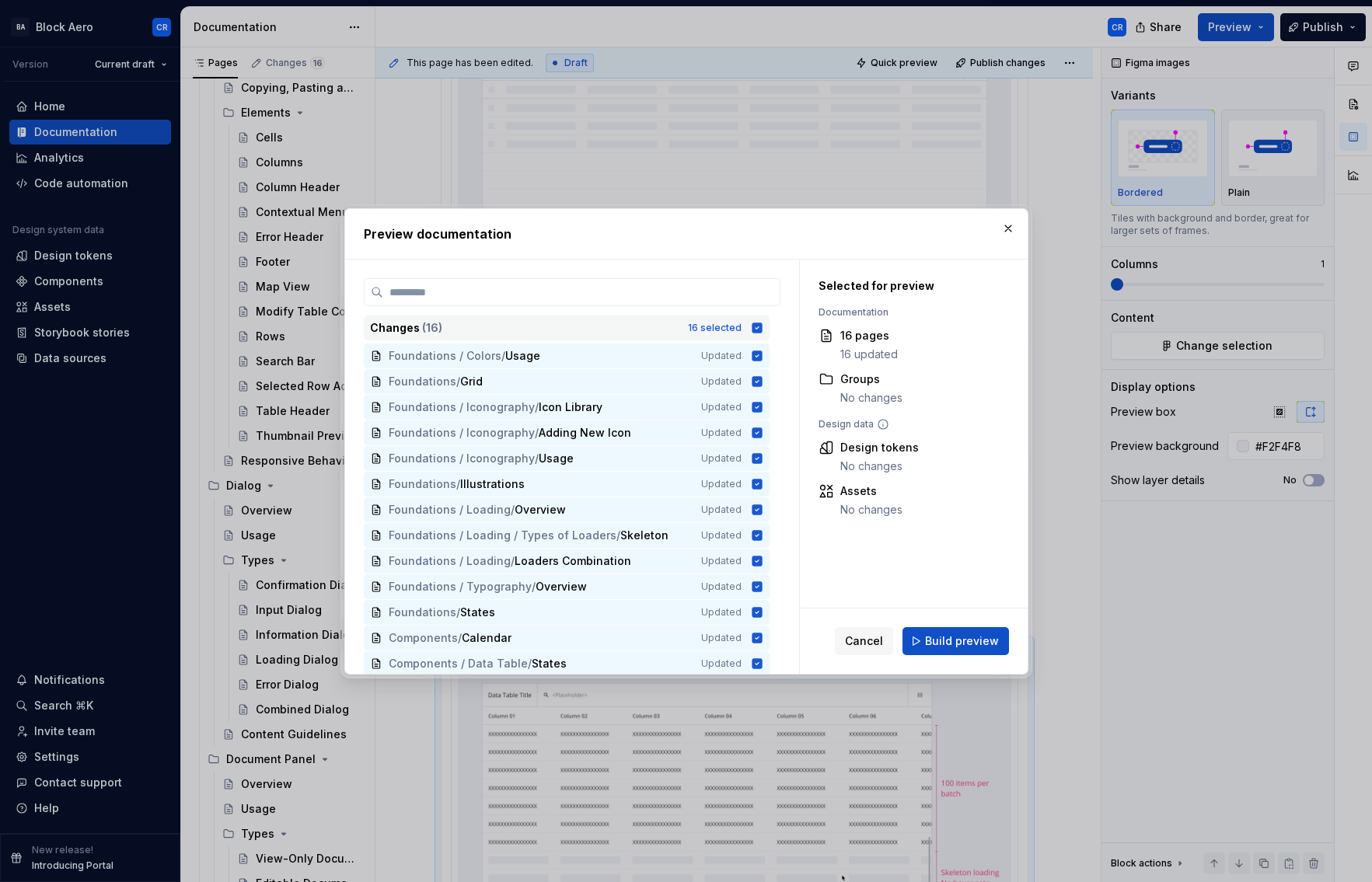
click at [761, 325] on icon at bounding box center [756, 328] width 10 height 10
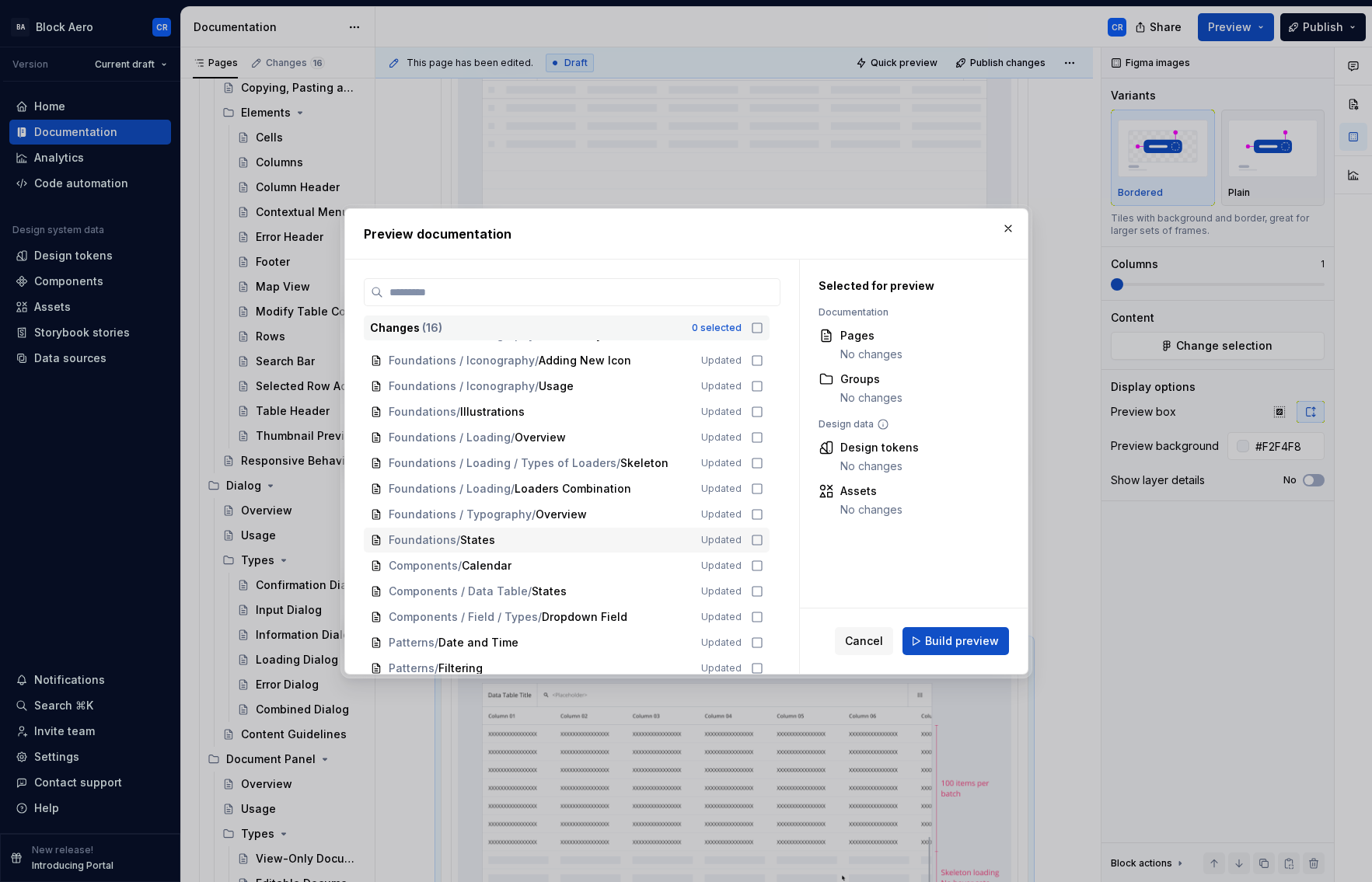
scroll to position [80, 0]
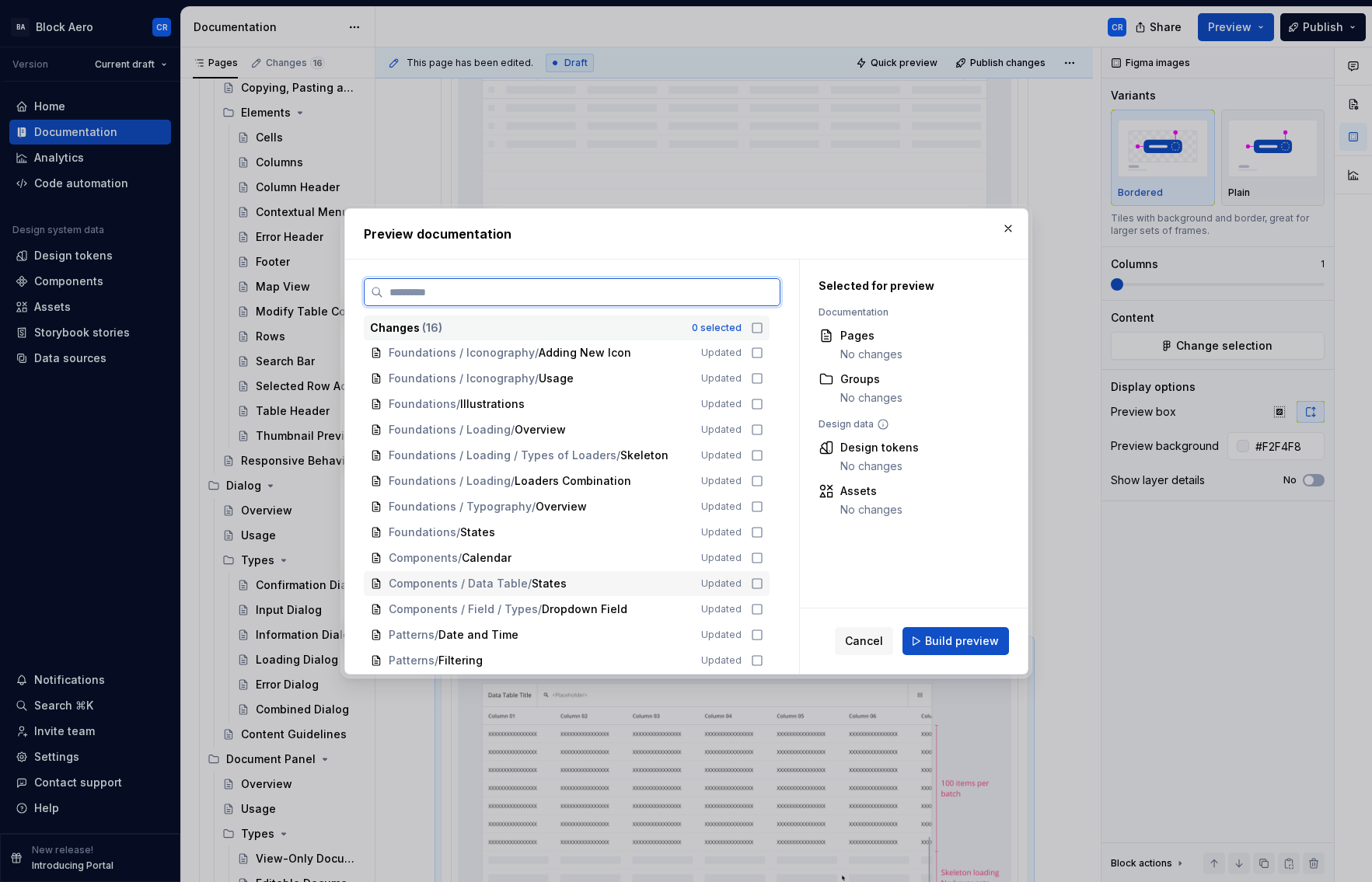
click at [755, 585] on icon at bounding box center [757, 584] width 12 height 12
click at [926, 649] on button "Build preview" at bounding box center [956, 641] width 106 height 28
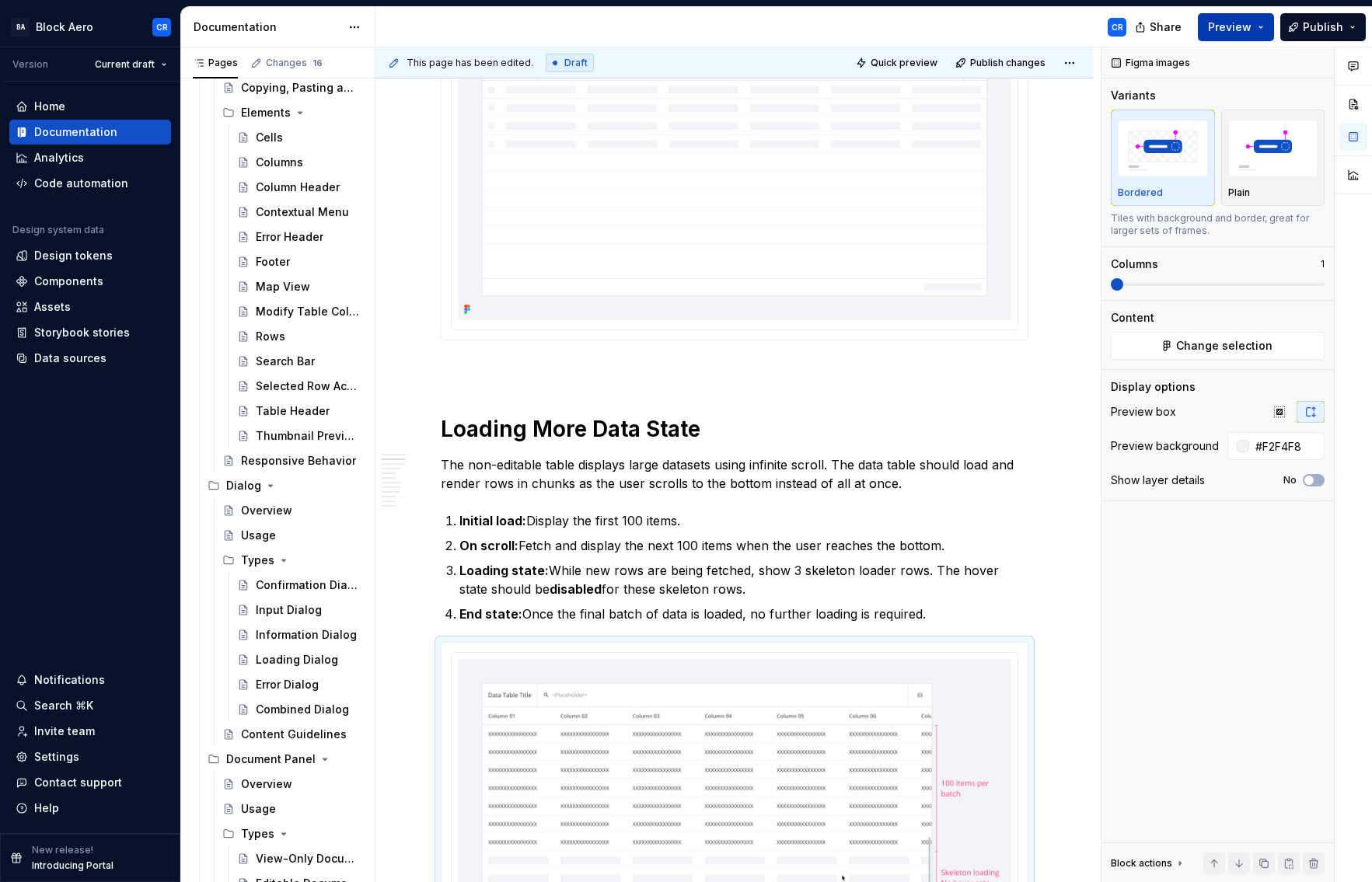
click at [1260, 33] on button "Preview" at bounding box center [1235, 27] width 76 height 28
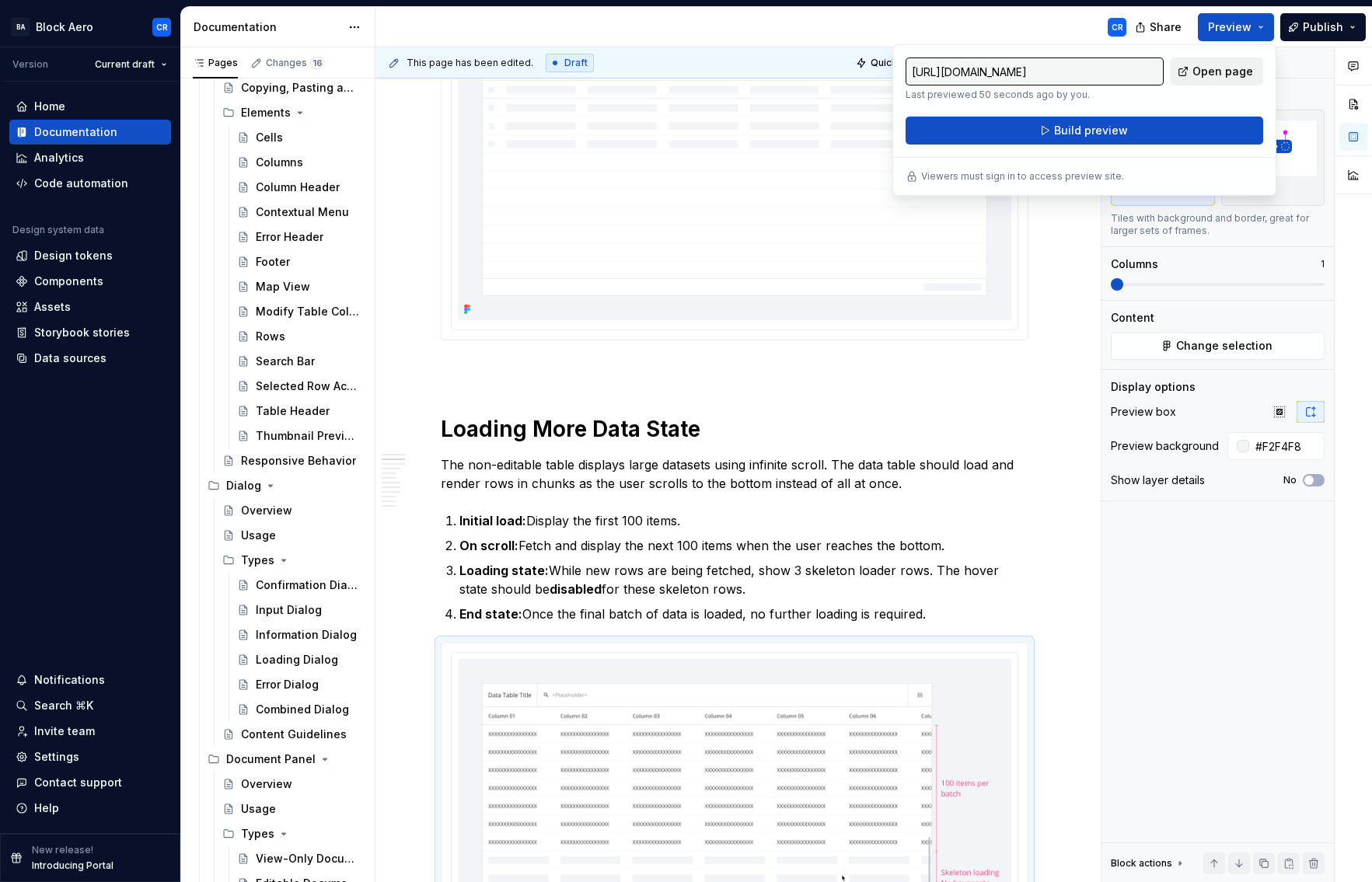
click at [1242, 75] on span "Open page" at bounding box center [1223, 72] width 60 height 16
type textarea "*"
